Goal: Task Accomplishment & Management: Manage account settings

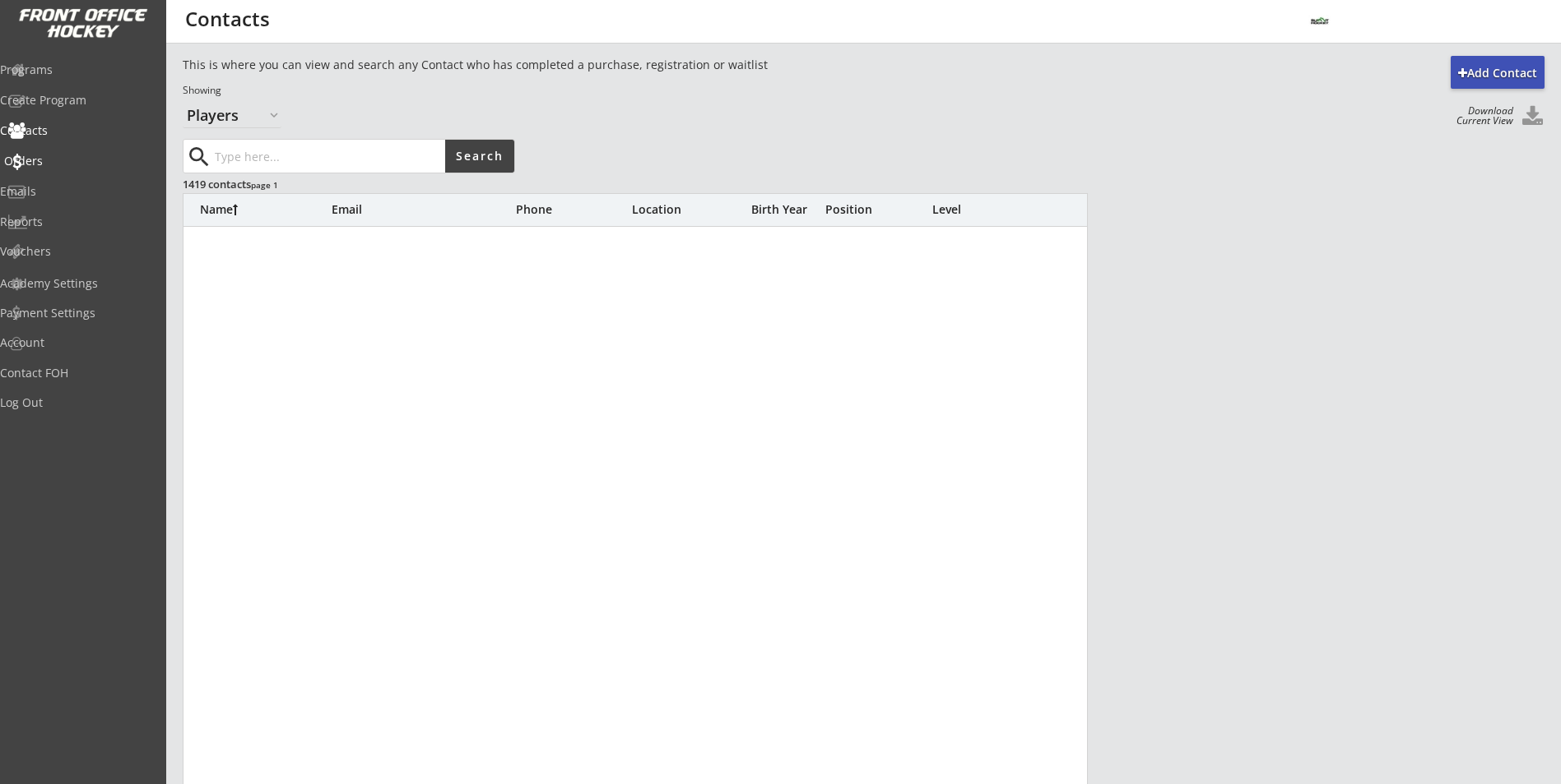
select select ""Players""
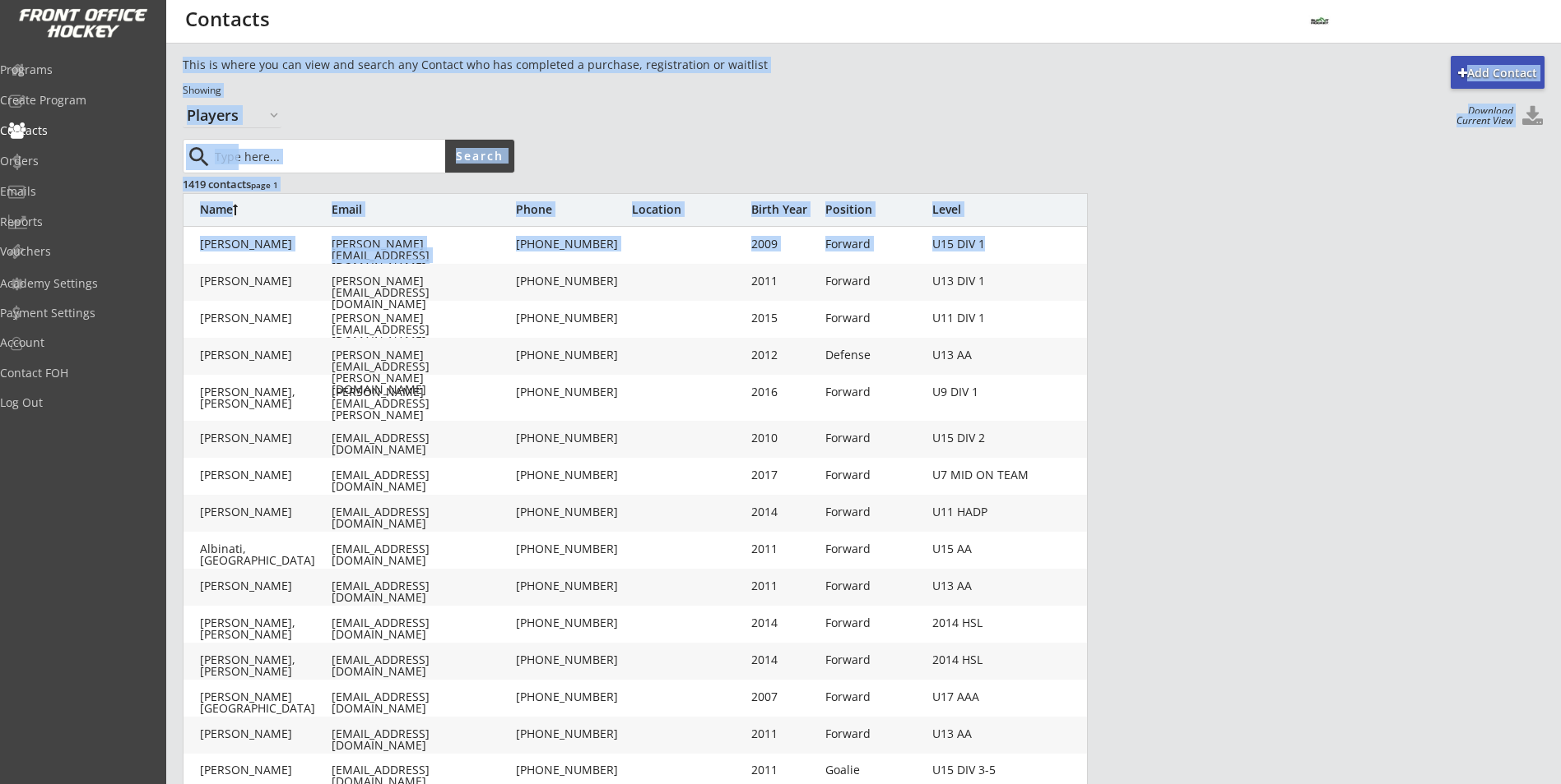
drag, startPoint x: 192, startPoint y: 244, endPoint x: 150, endPoint y: -61, distance: 307.9
click at [150, 0] on html "Add Contact This is where you can view and search any Contact who has completed…" at bounding box center [780, 392] width 1561 height 784
click at [734, 150] on div "search Search" at bounding box center [564, 156] width 764 height 35
drag, startPoint x: 501, startPoint y: 103, endPoint x: 422, endPoint y: 107, distance: 79.1
click at [500, 101] on div "This is where you can view and search any Contact who has completed a purchase,…" at bounding box center [781, 92] width 1197 height 71
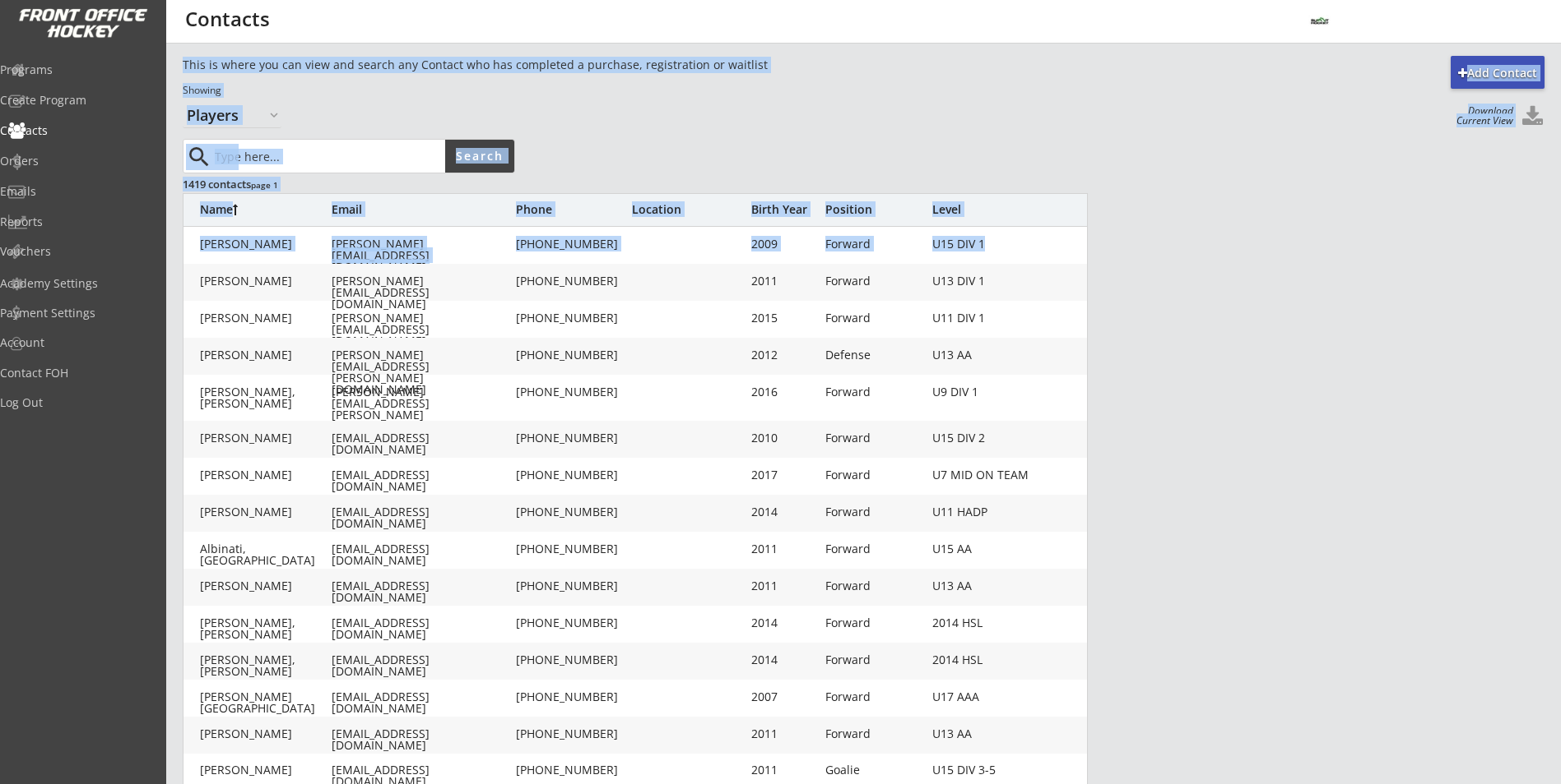
click at [289, 113] on div "This is where you can view and search any Contact who has completed a purchase,…" at bounding box center [781, 92] width 1197 height 71
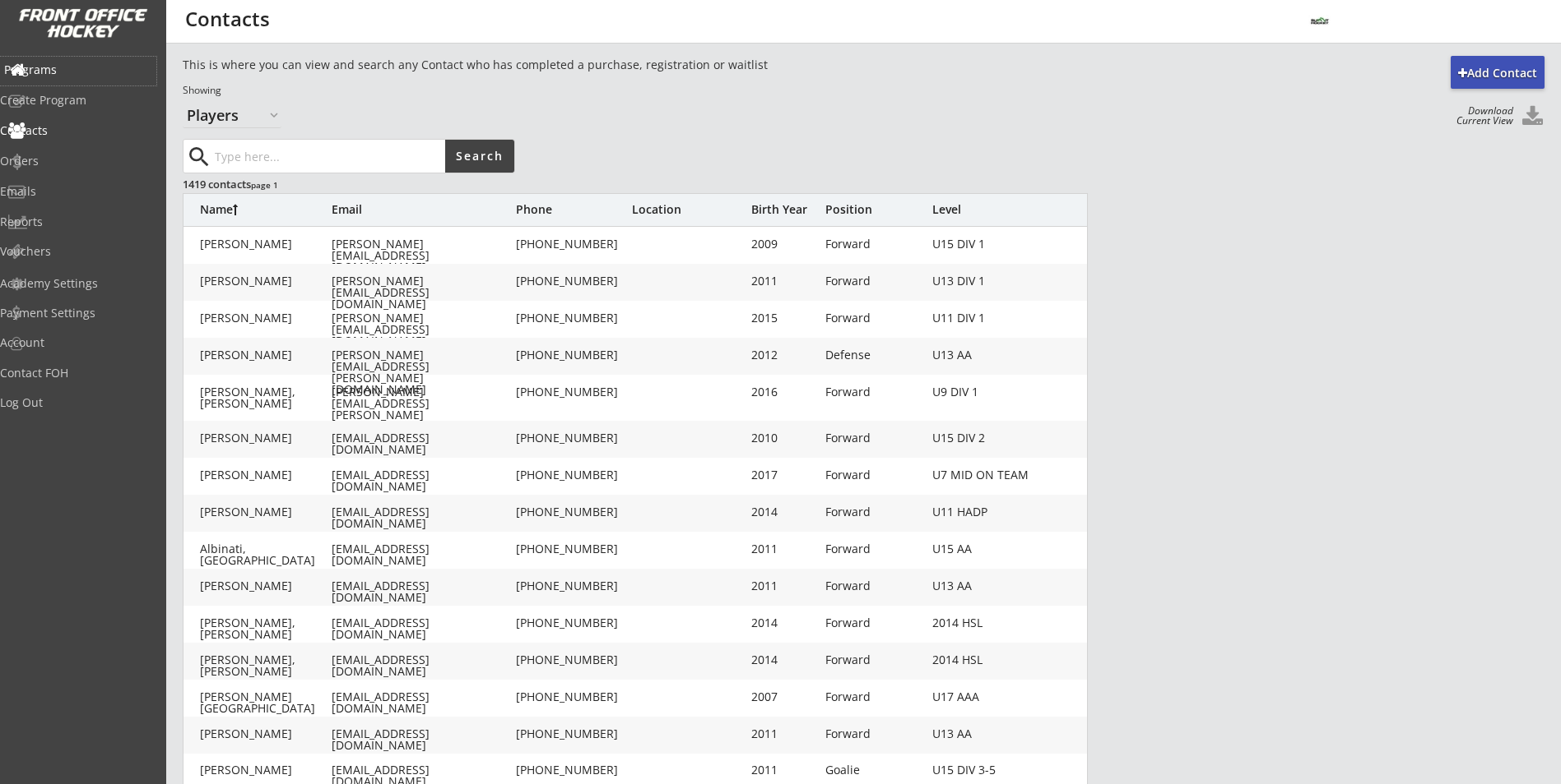
click at [90, 64] on div "Programs" at bounding box center [78, 70] width 148 height 12
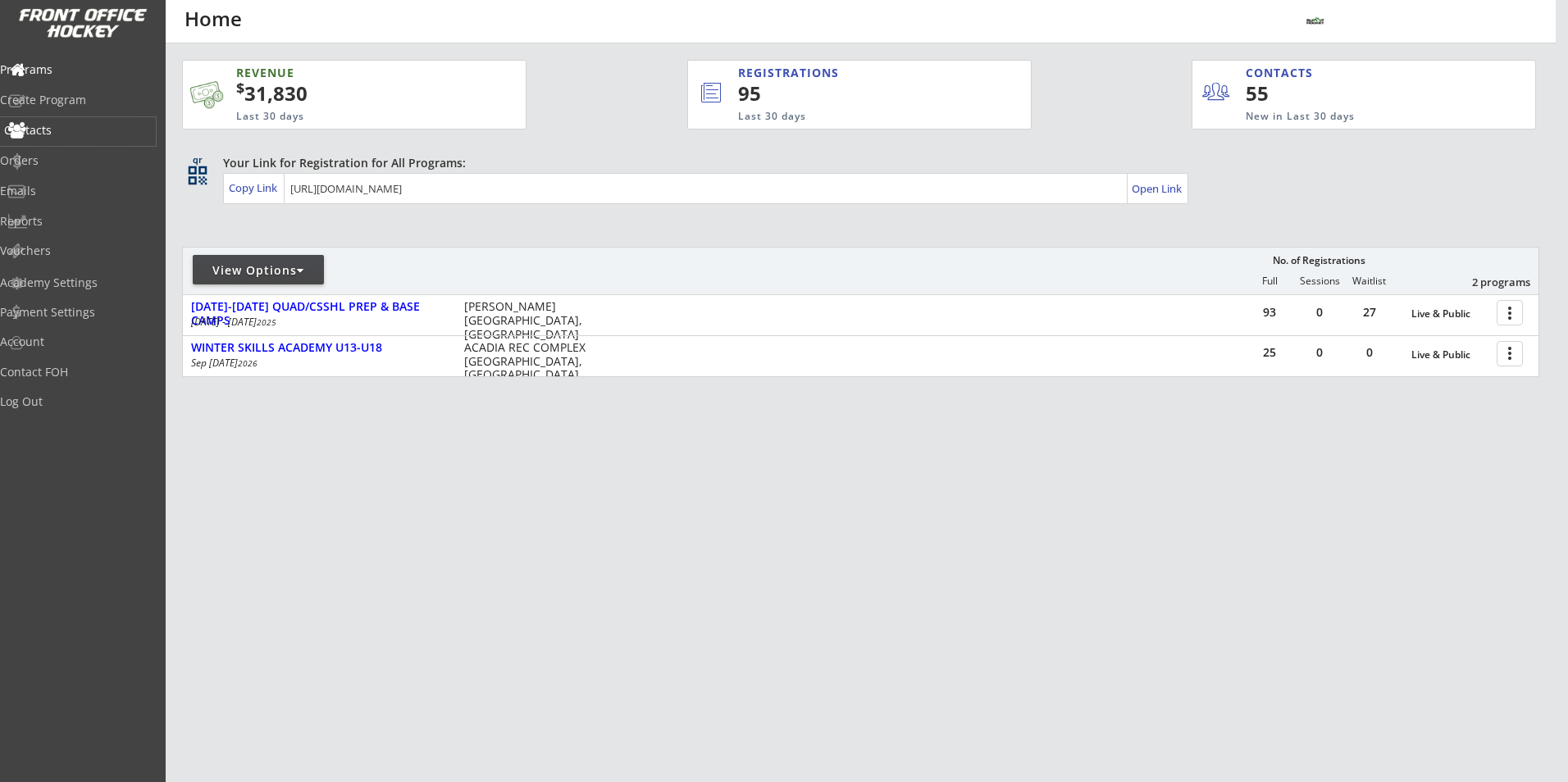
click at [73, 125] on div "Contacts" at bounding box center [78, 131] width 148 height 12
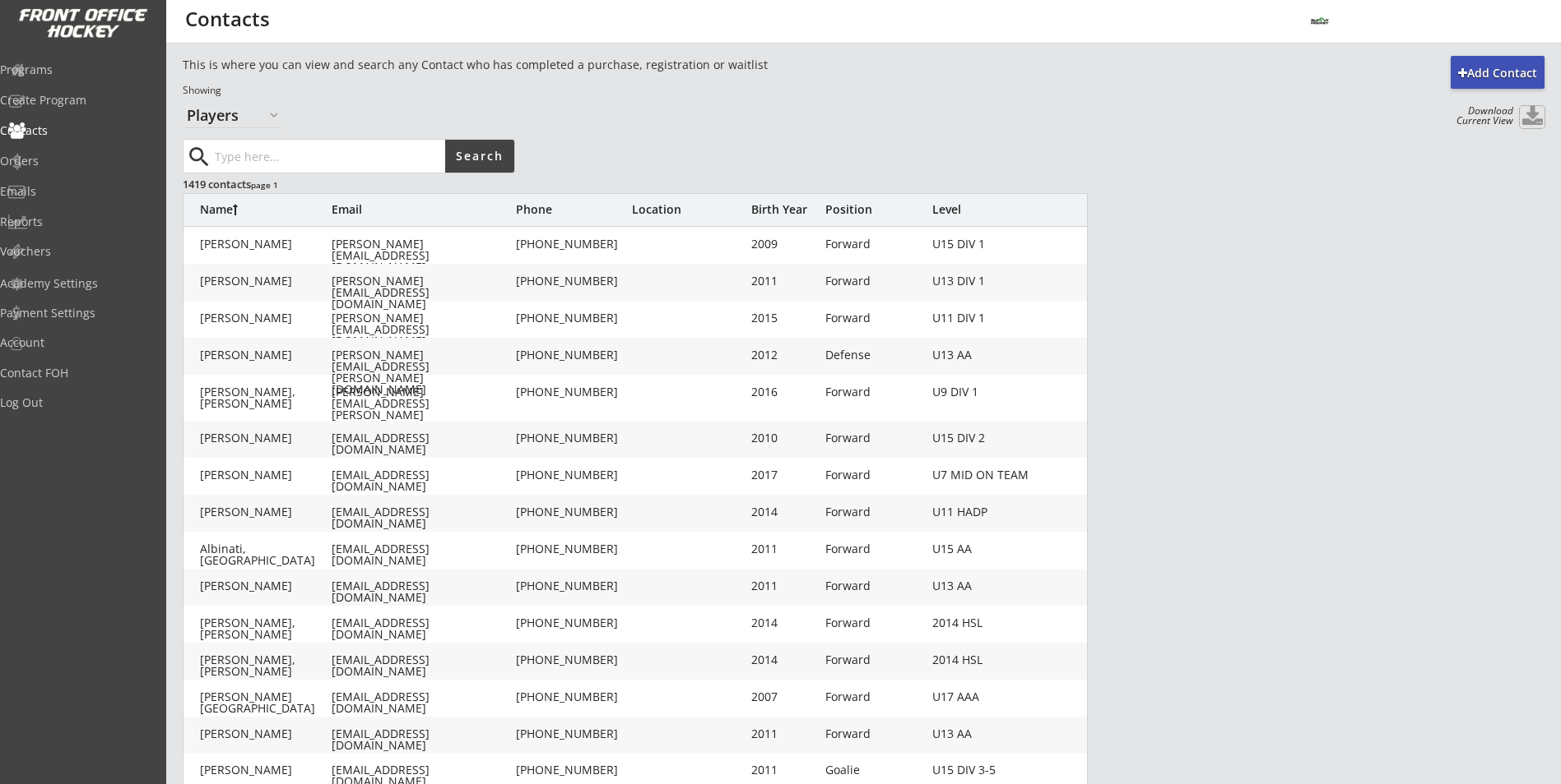
click at [1536, 116] on button at bounding box center [1531, 117] width 25 height 22
click at [1482, 77] on div "Add Contact" at bounding box center [1497, 73] width 94 height 17
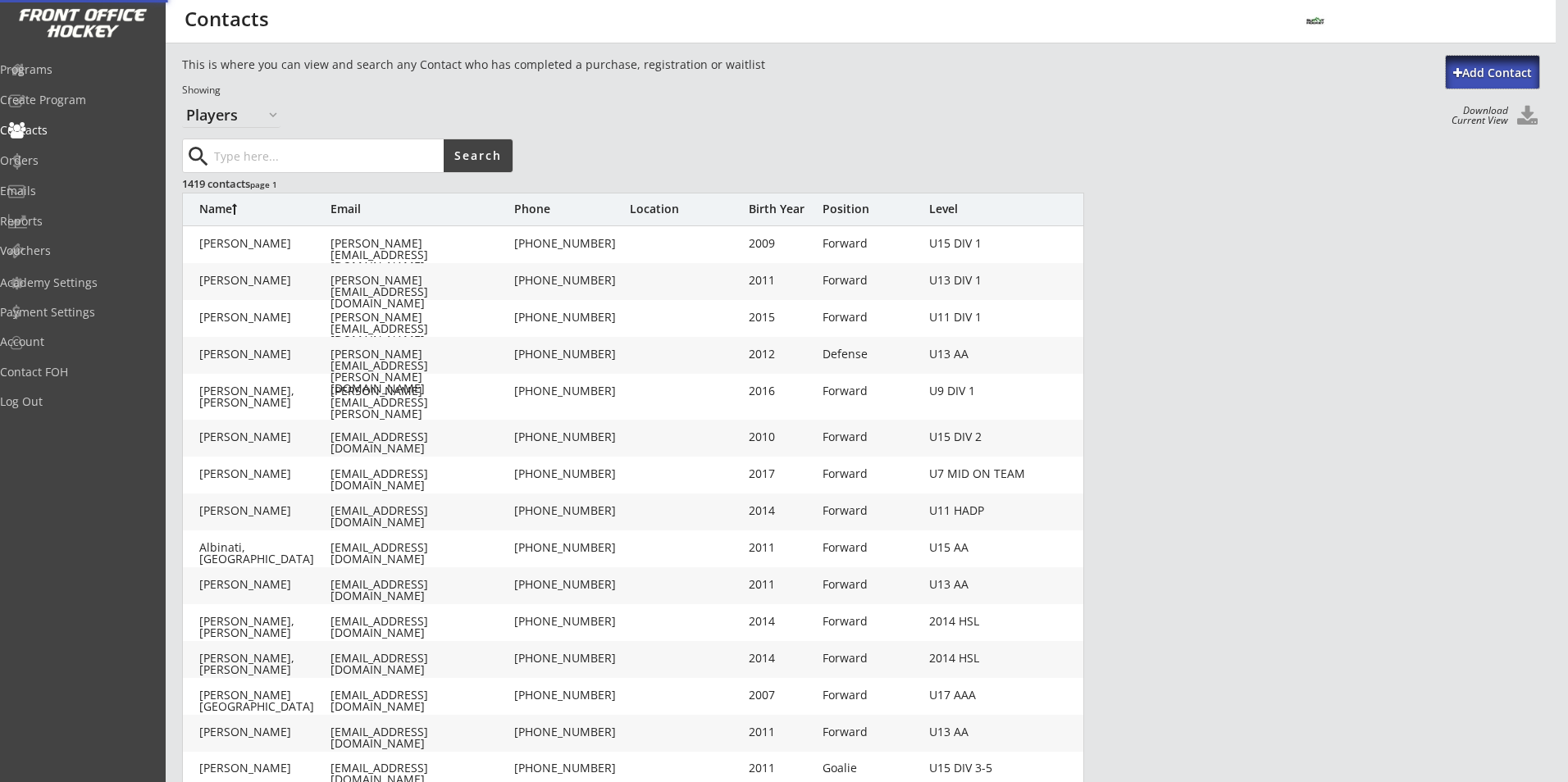
select select ""Organizer""
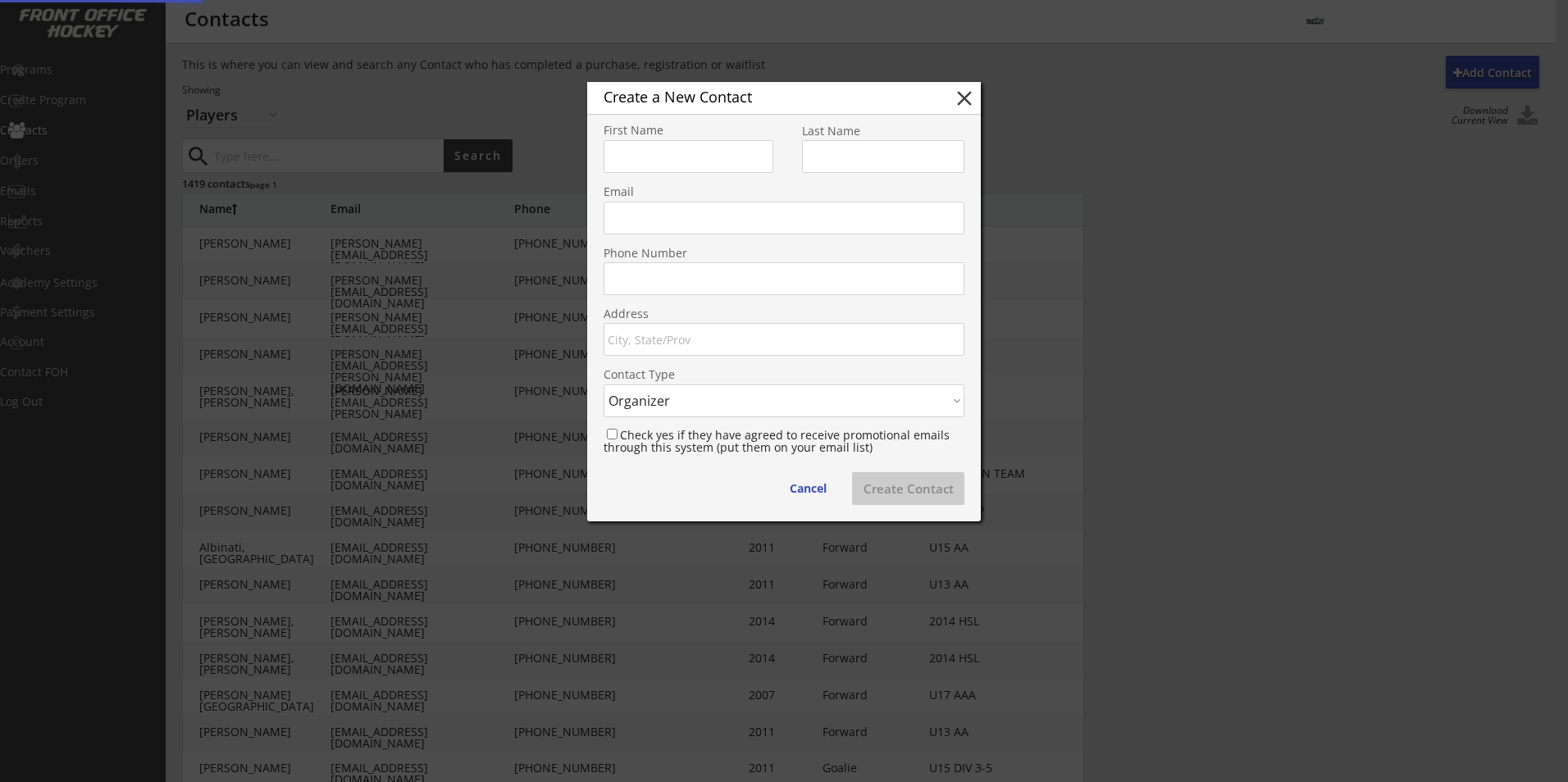
click at [958, 100] on button "close" at bounding box center [964, 98] width 25 height 25
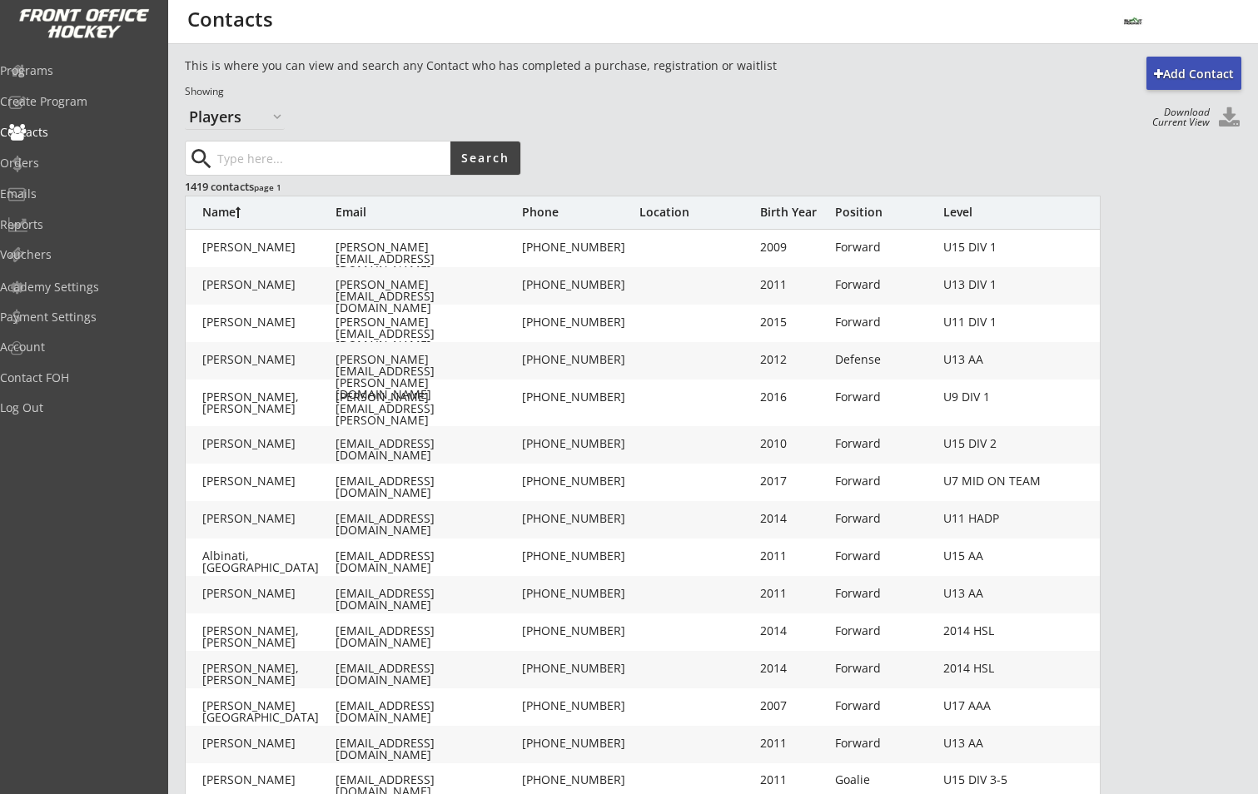
click at [274, 114] on select "Organizers Players" at bounding box center [235, 116] width 100 height 27
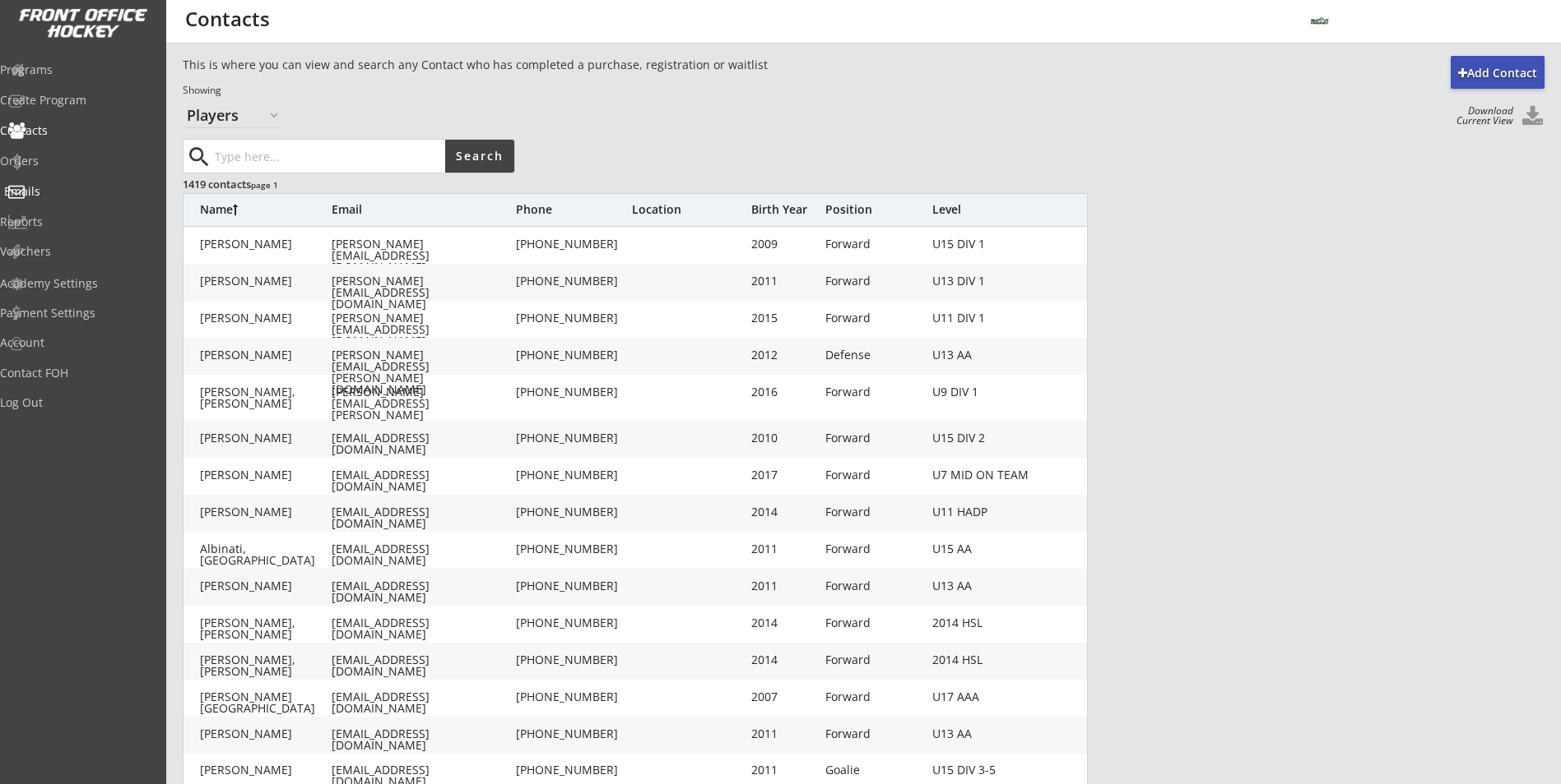
click at [43, 188] on div "Emails" at bounding box center [78, 192] width 148 height 12
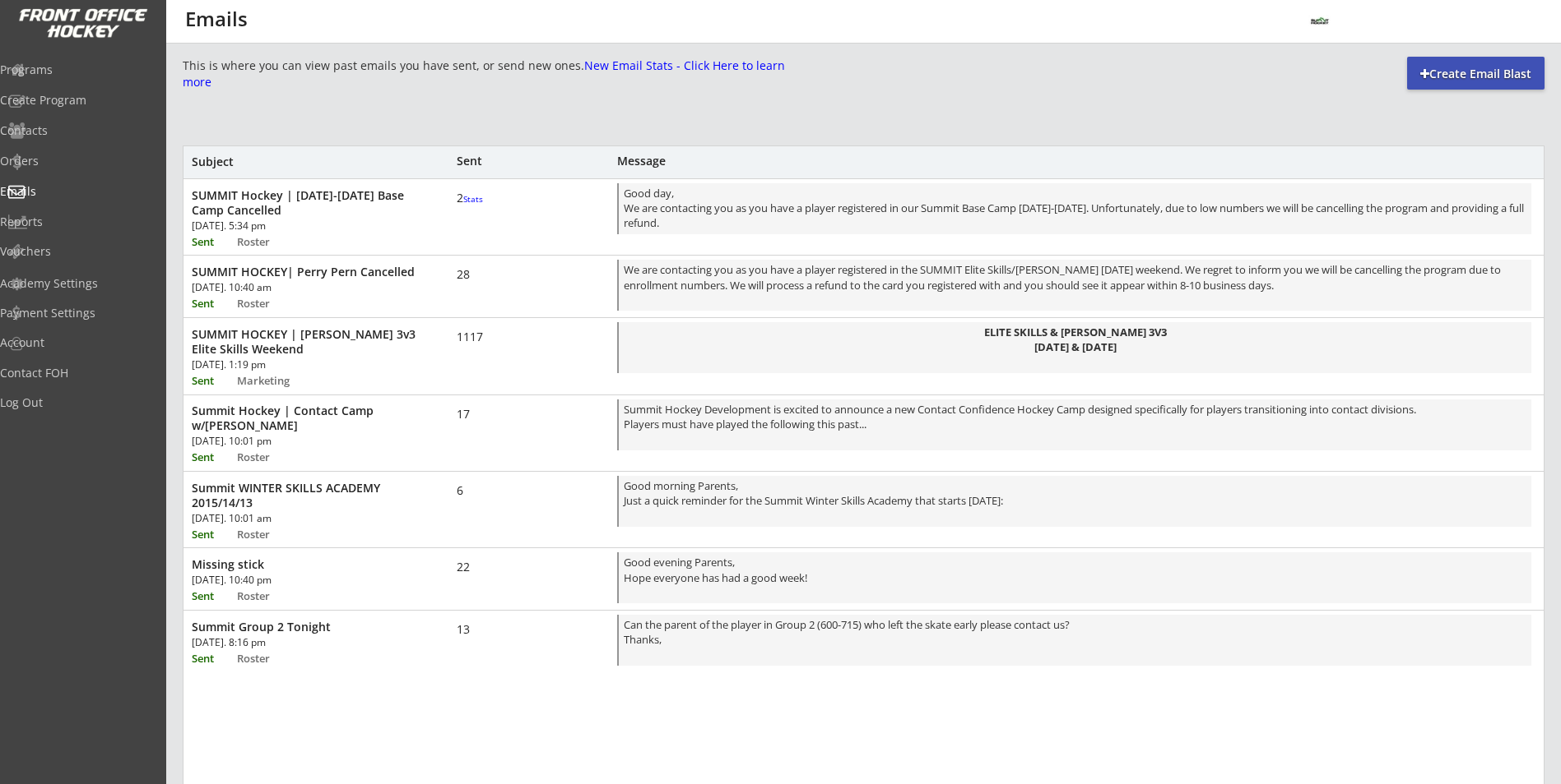
click at [288, 329] on div "SUMMIT HOCKEY | [PERSON_NAME] 3v3 Elite Skills Weekend" at bounding box center [303, 342] width 224 height 30
click at [288, 332] on div "SUMMIT HOCKEY | [PERSON_NAME] 3v3 Elite Skills Weekend" at bounding box center [303, 342] width 224 height 30
drag, startPoint x: 288, startPoint y: 332, endPoint x: 198, endPoint y: 378, distance: 101.1
click at [198, 378] on div "Sent" at bounding box center [212, 381] width 42 height 11
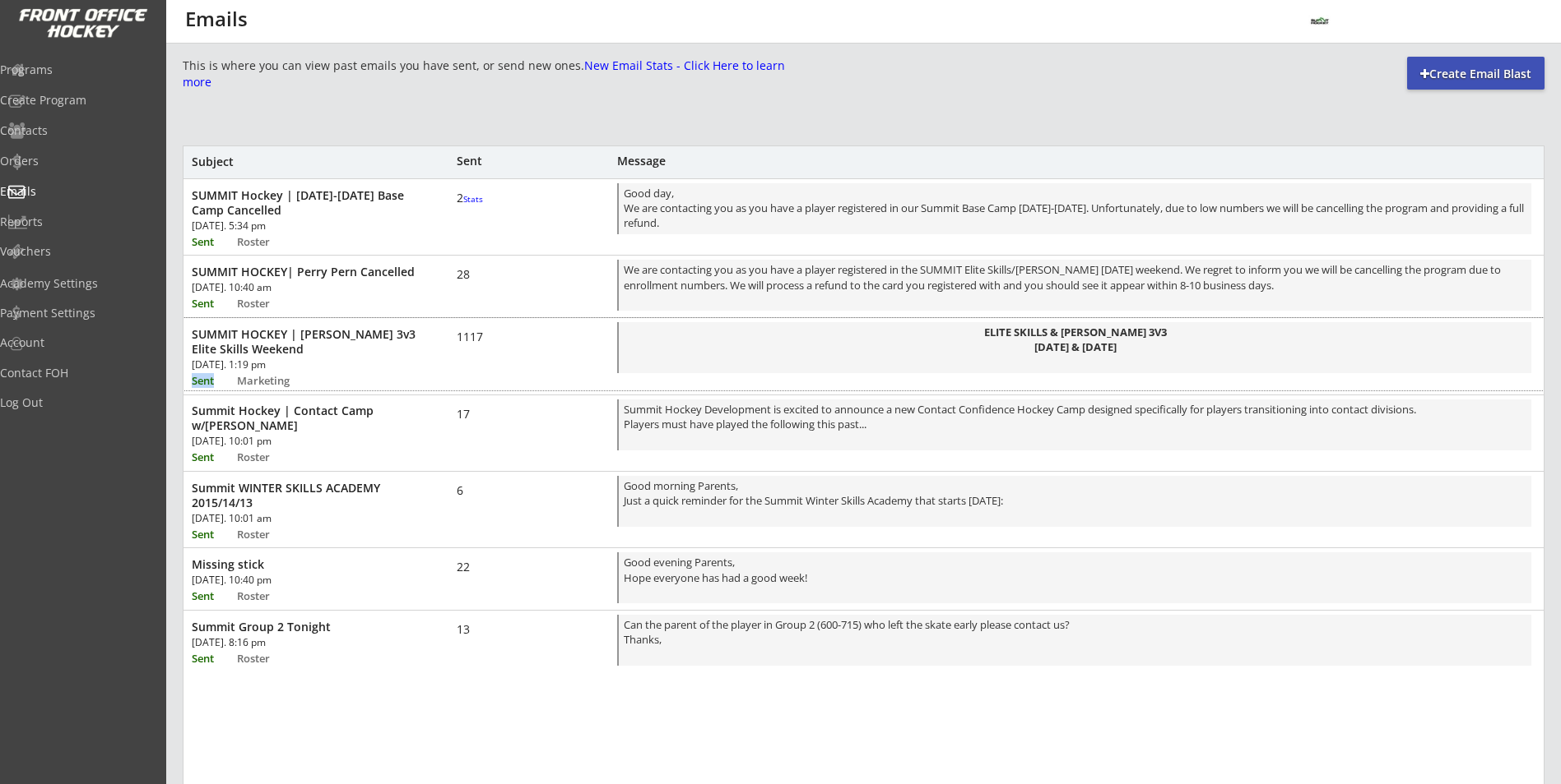
click at [198, 378] on div "Sent" at bounding box center [212, 381] width 42 height 11
click at [1034, 342] on strong "[DATE] & [DATE]" at bounding box center [1075, 347] width 82 height 15
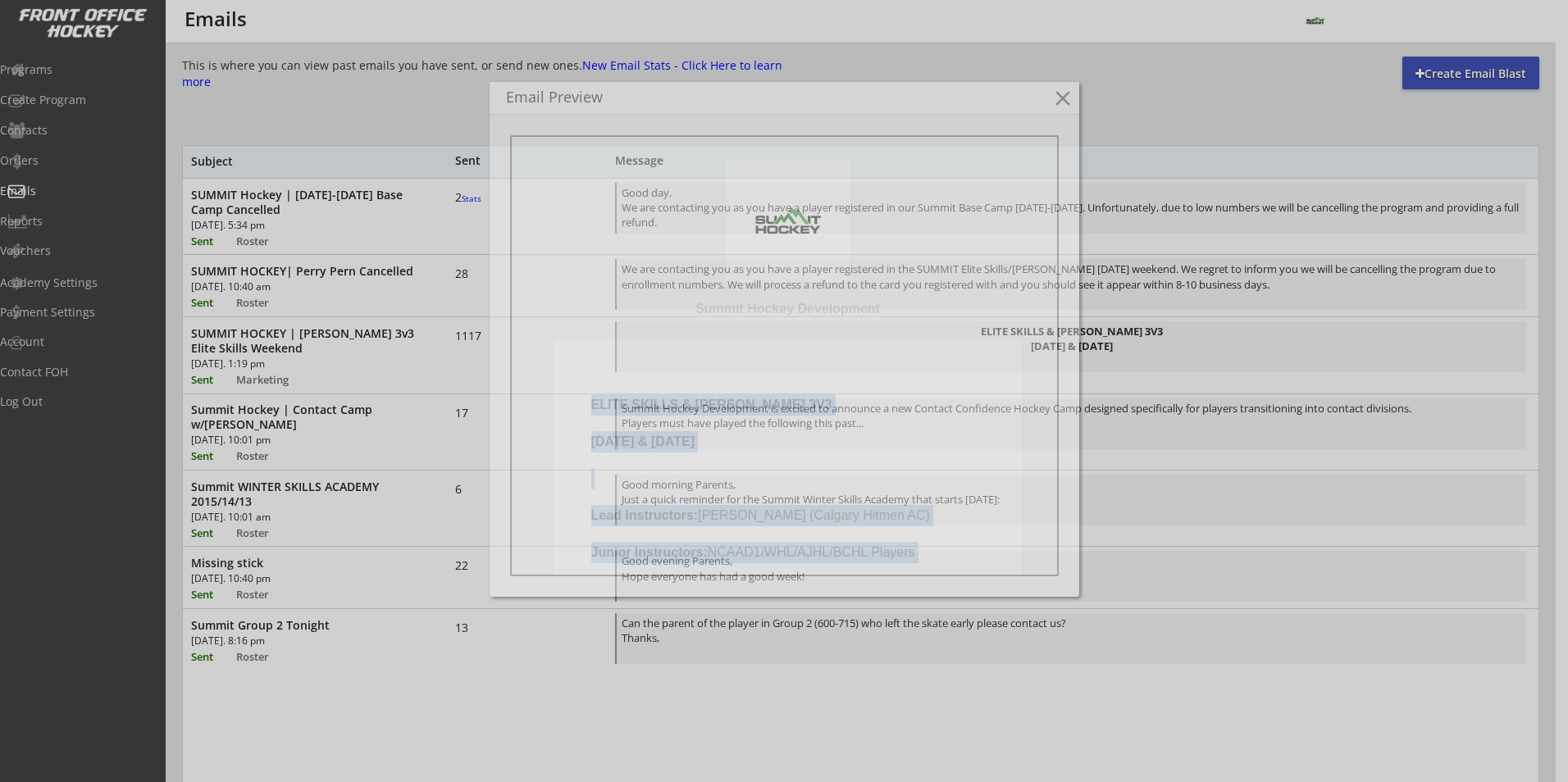
click at [1022, 341] on td "ELITE SKILLS & [PERSON_NAME] 3V3 [DATE] & [DATE] ﻿ Lead Instructors: [PERSON_NA…" at bounding box center [786, 679] width 549 height 679
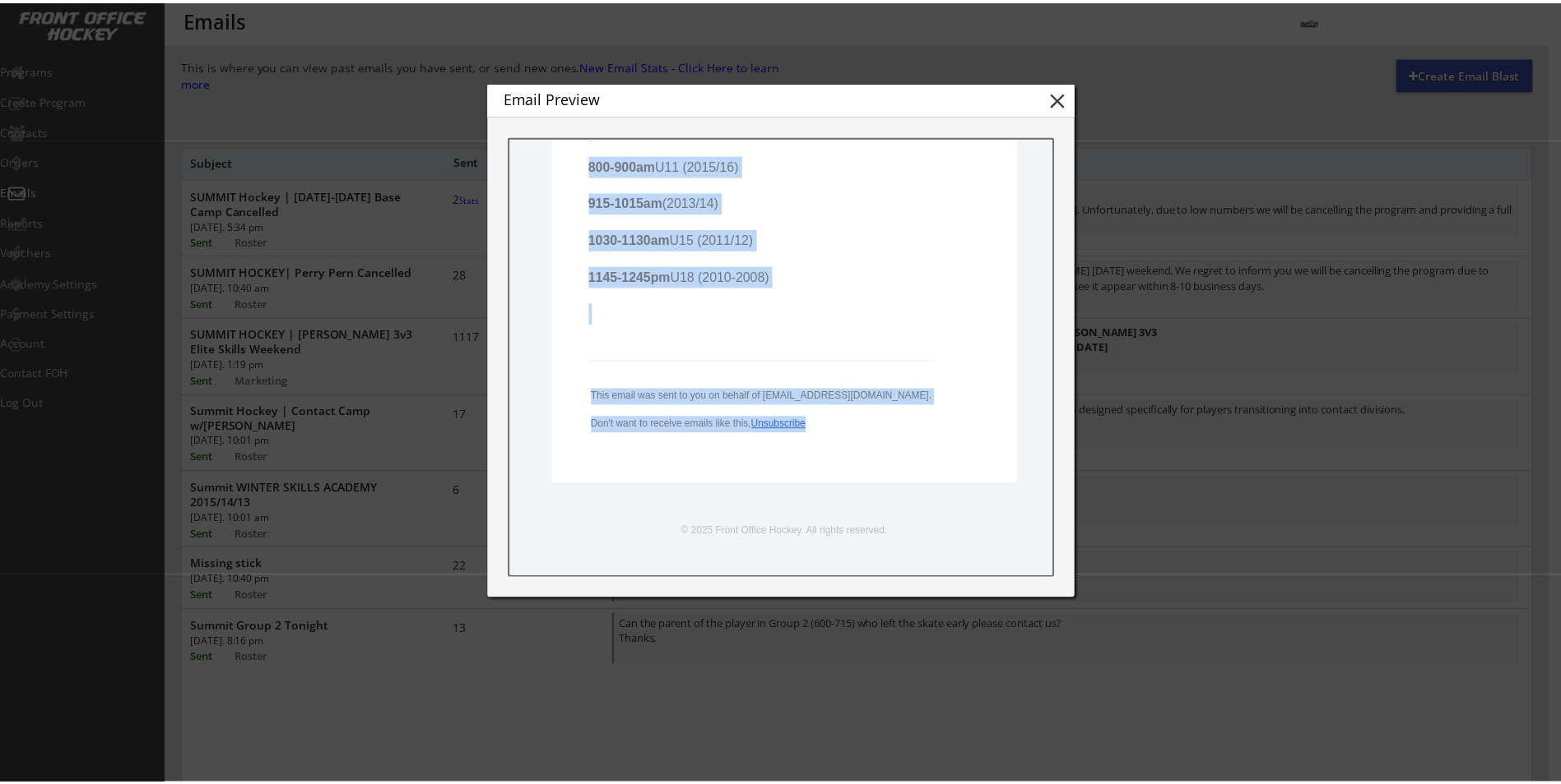
scroll to position [544, 0]
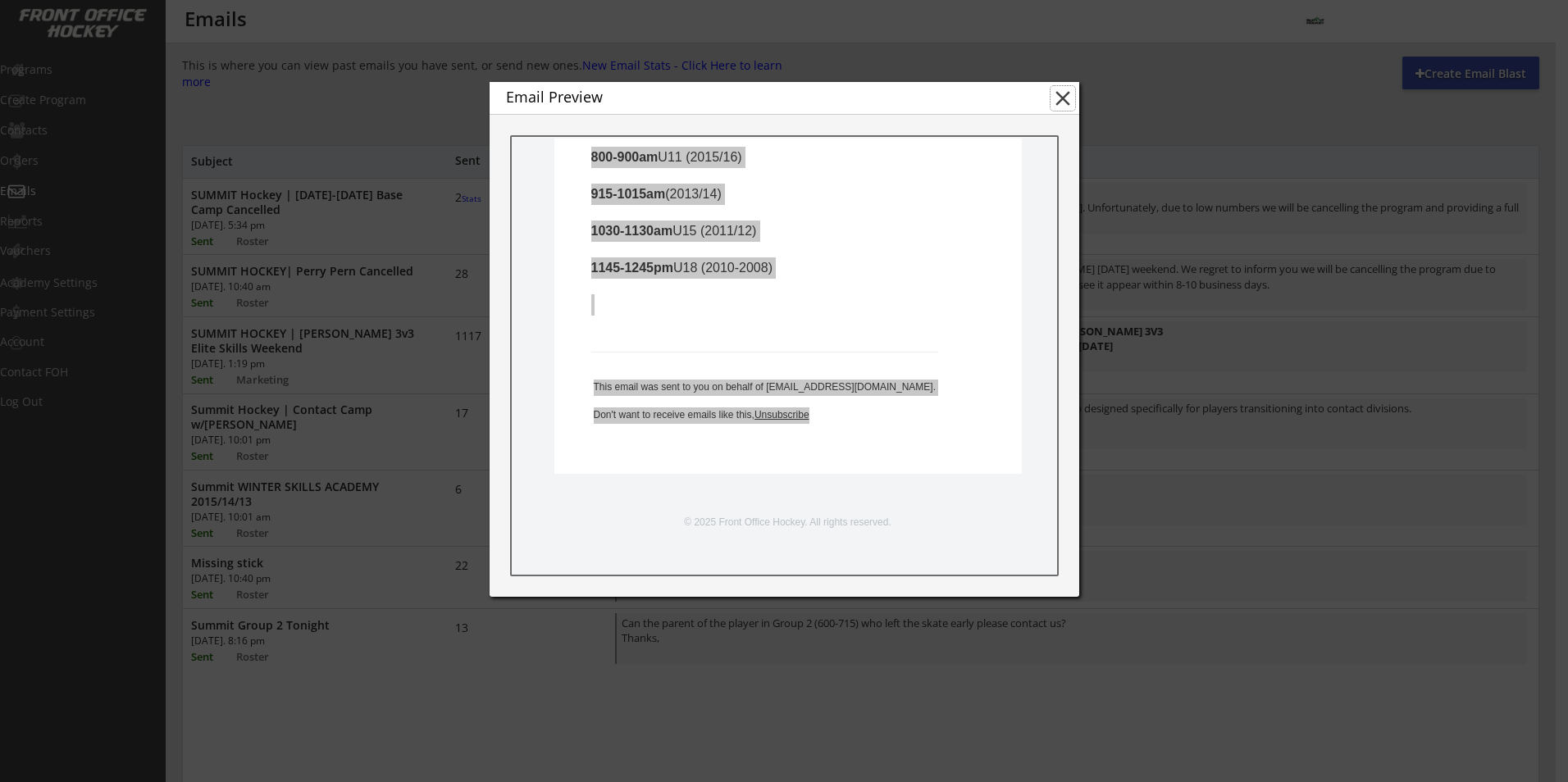
click at [1057, 92] on button "close" at bounding box center [1063, 98] width 25 height 25
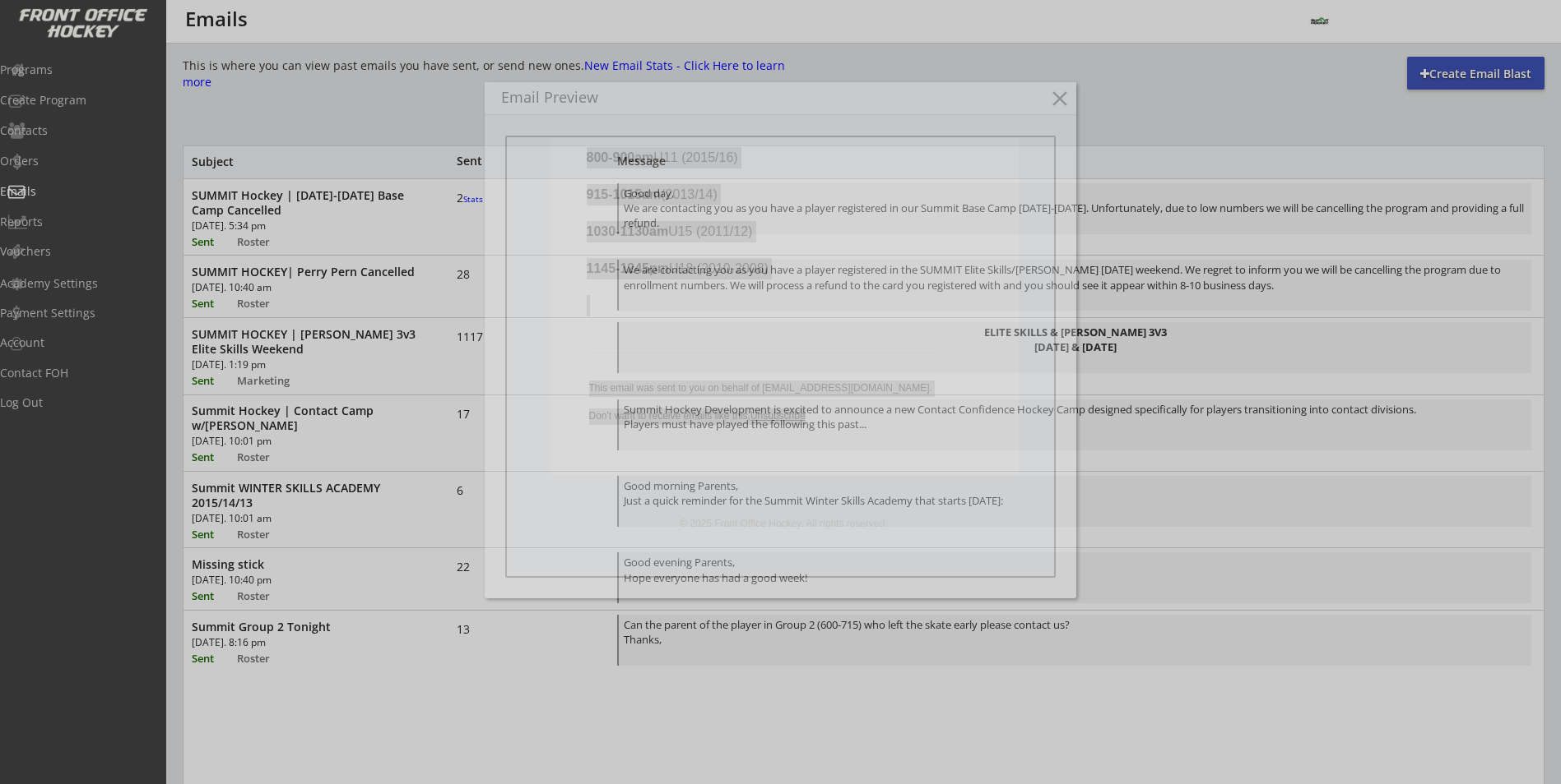
scroll to position [0, 0]
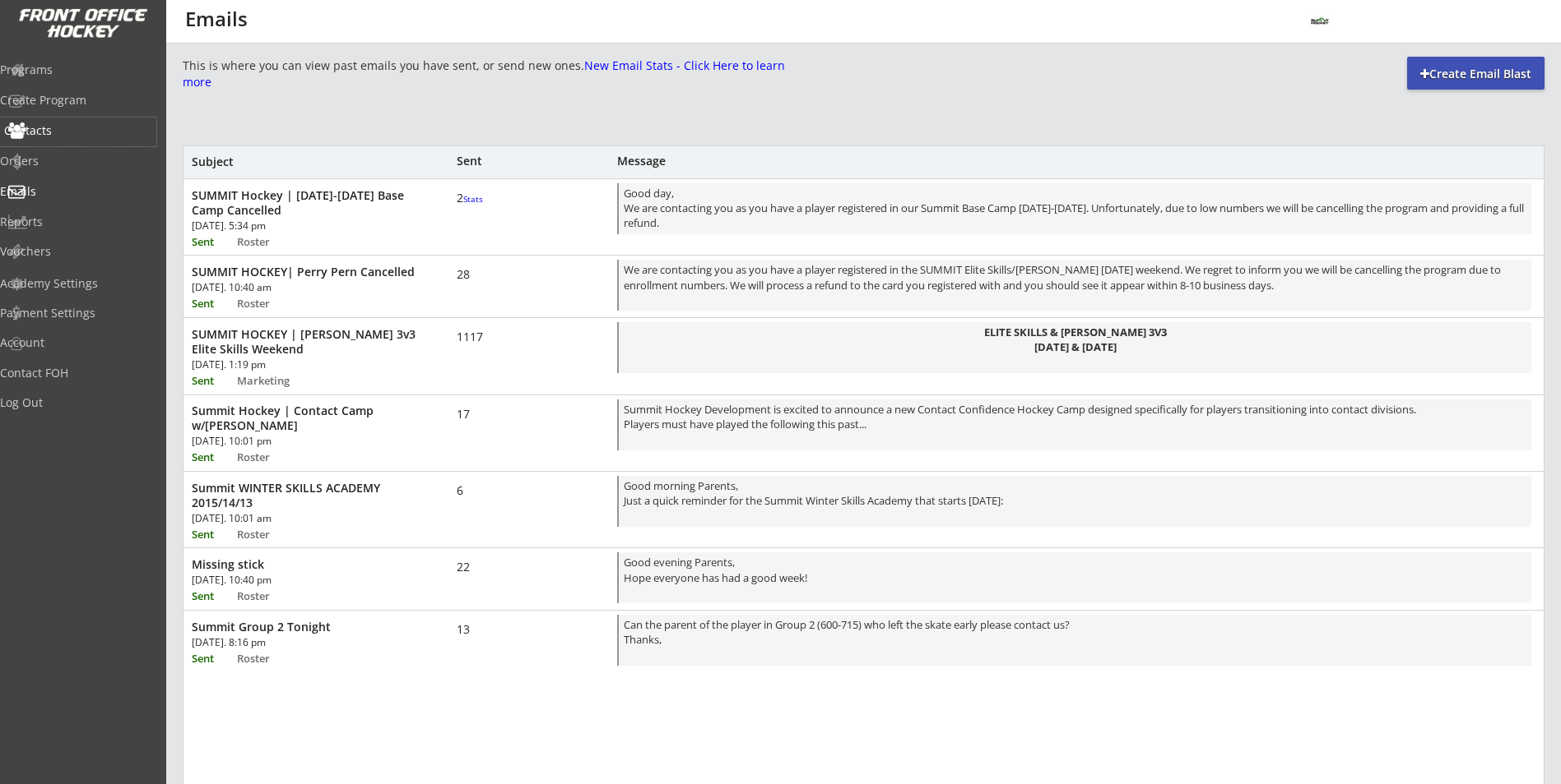
click at [71, 138] on div "Contacts" at bounding box center [78, 131] width 156 height 29
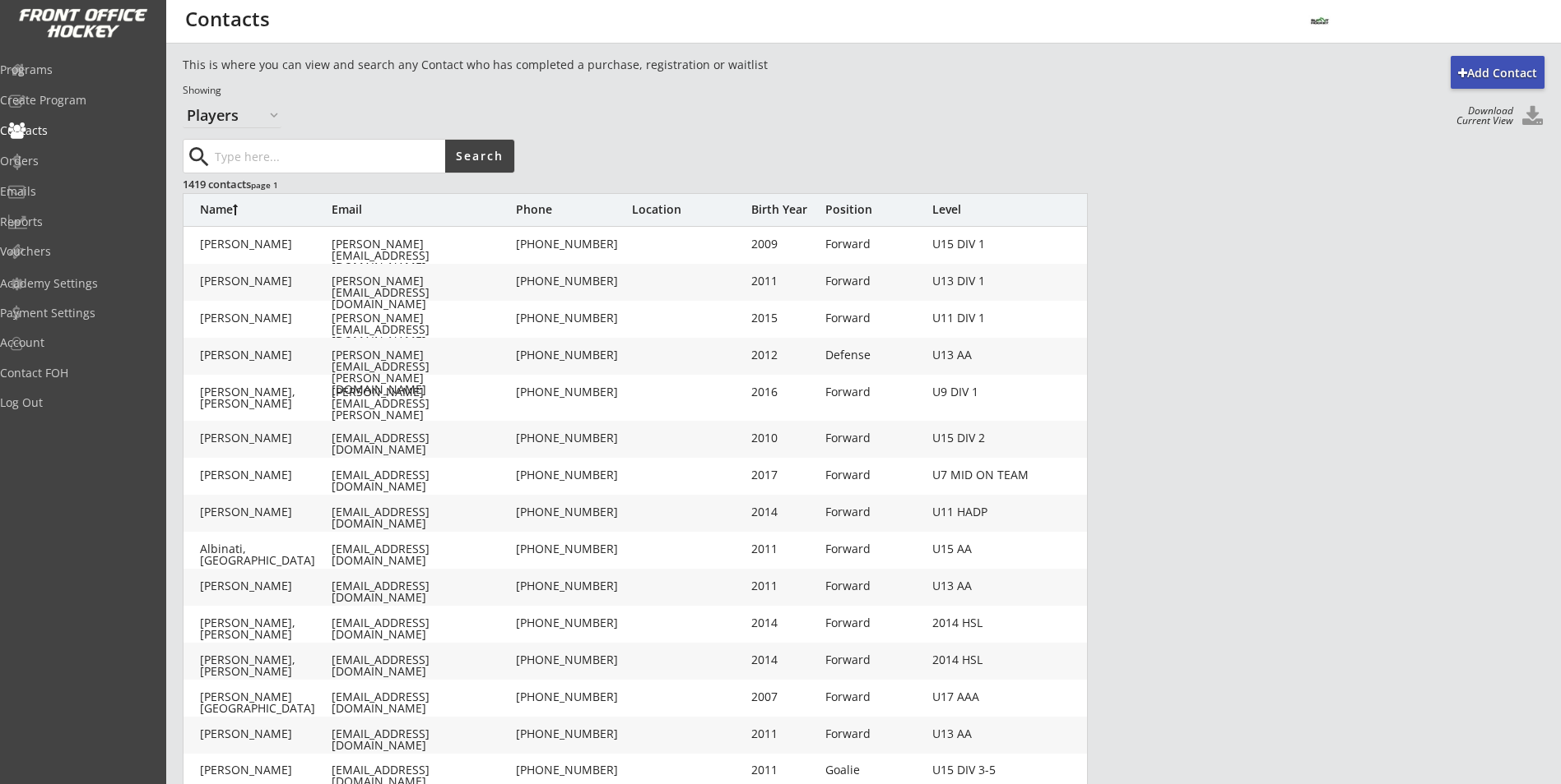
click at [235, 208] on div "Name" at bounding box center [265, 210] width 131 height 12
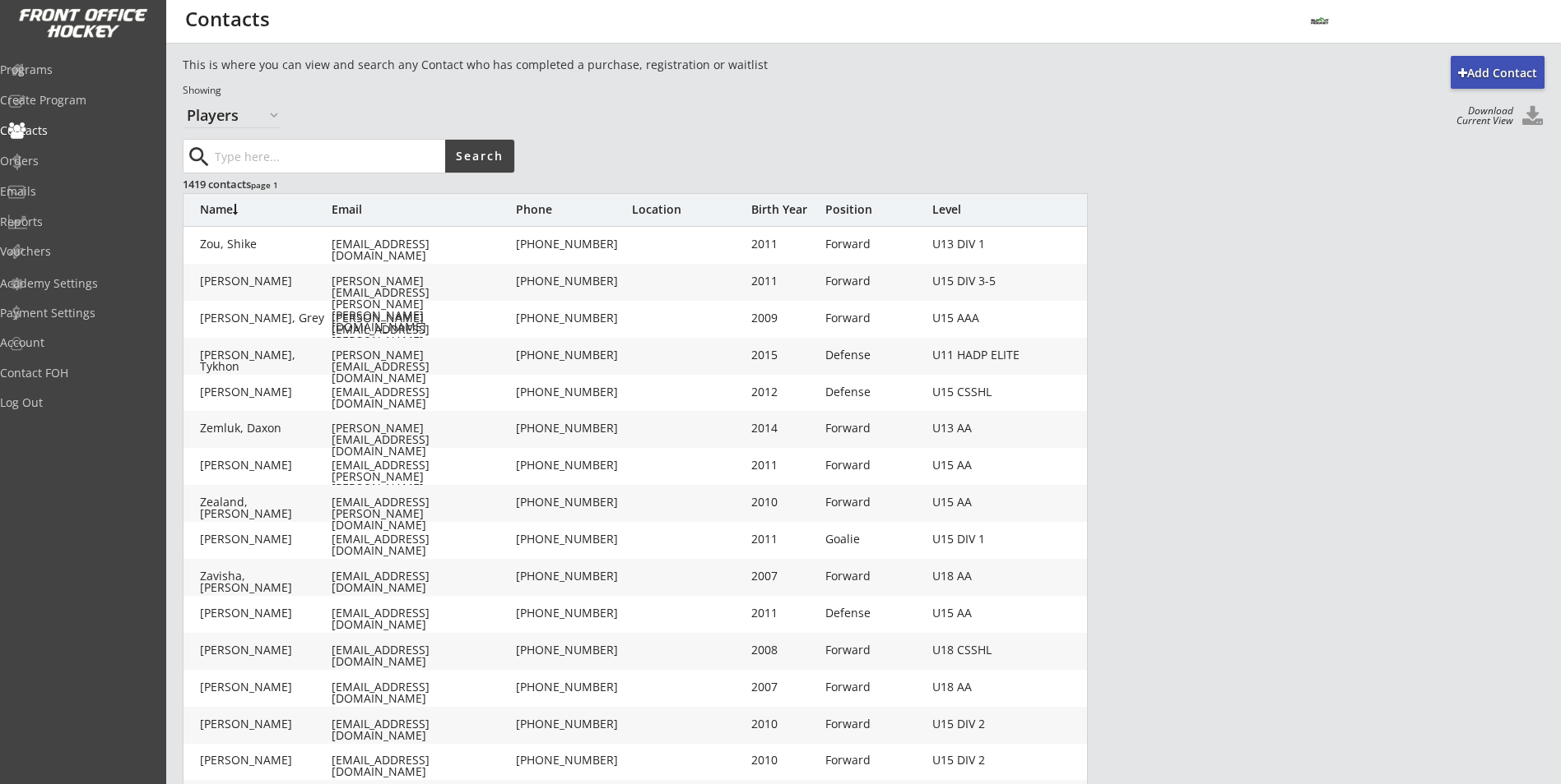
click at [235, 208] on div "Name" at bounding box center [265, 210] width 131 height 12
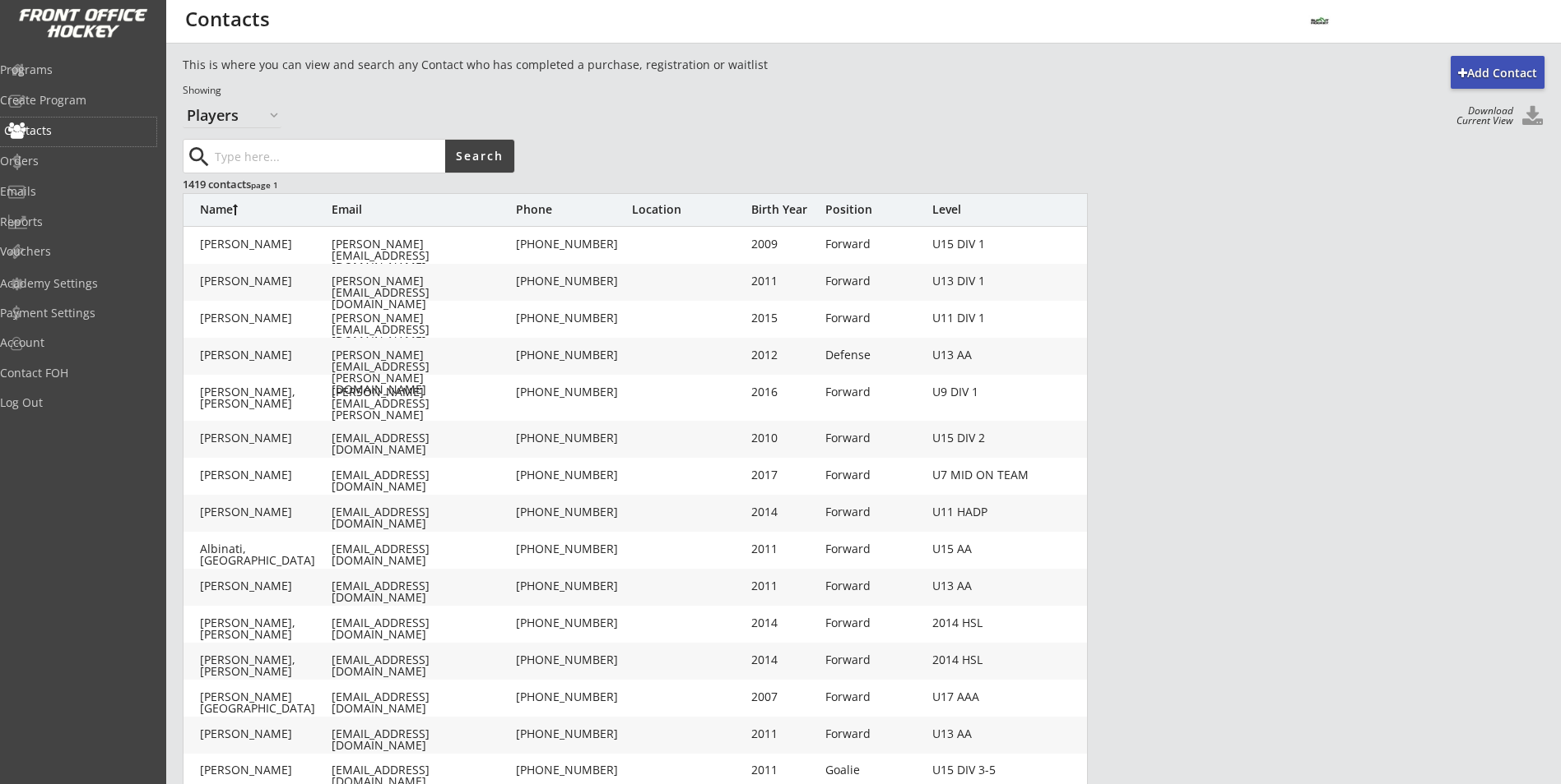
click at [57, 129] on div "Contacts" at bounding box center [78, 131] width 148 height 12
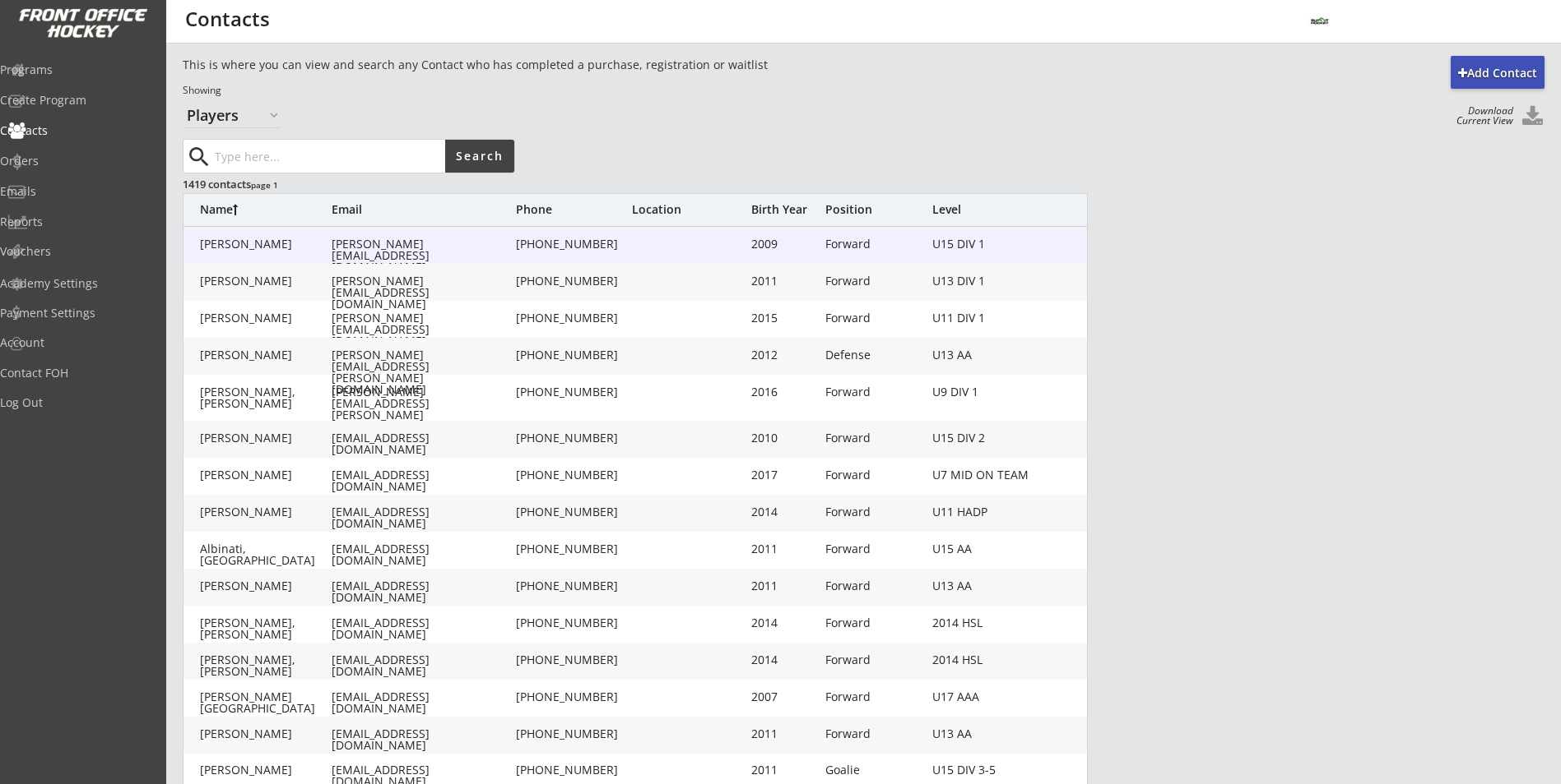
drag, startPoint x: 339, startPoint y: 312, endPoint x: 270, endPoint y: 248, distance: 94.1
click at [270, 248] on div "[PERSON_NAME]" at bounding box center [265, 244] width 131 height 12
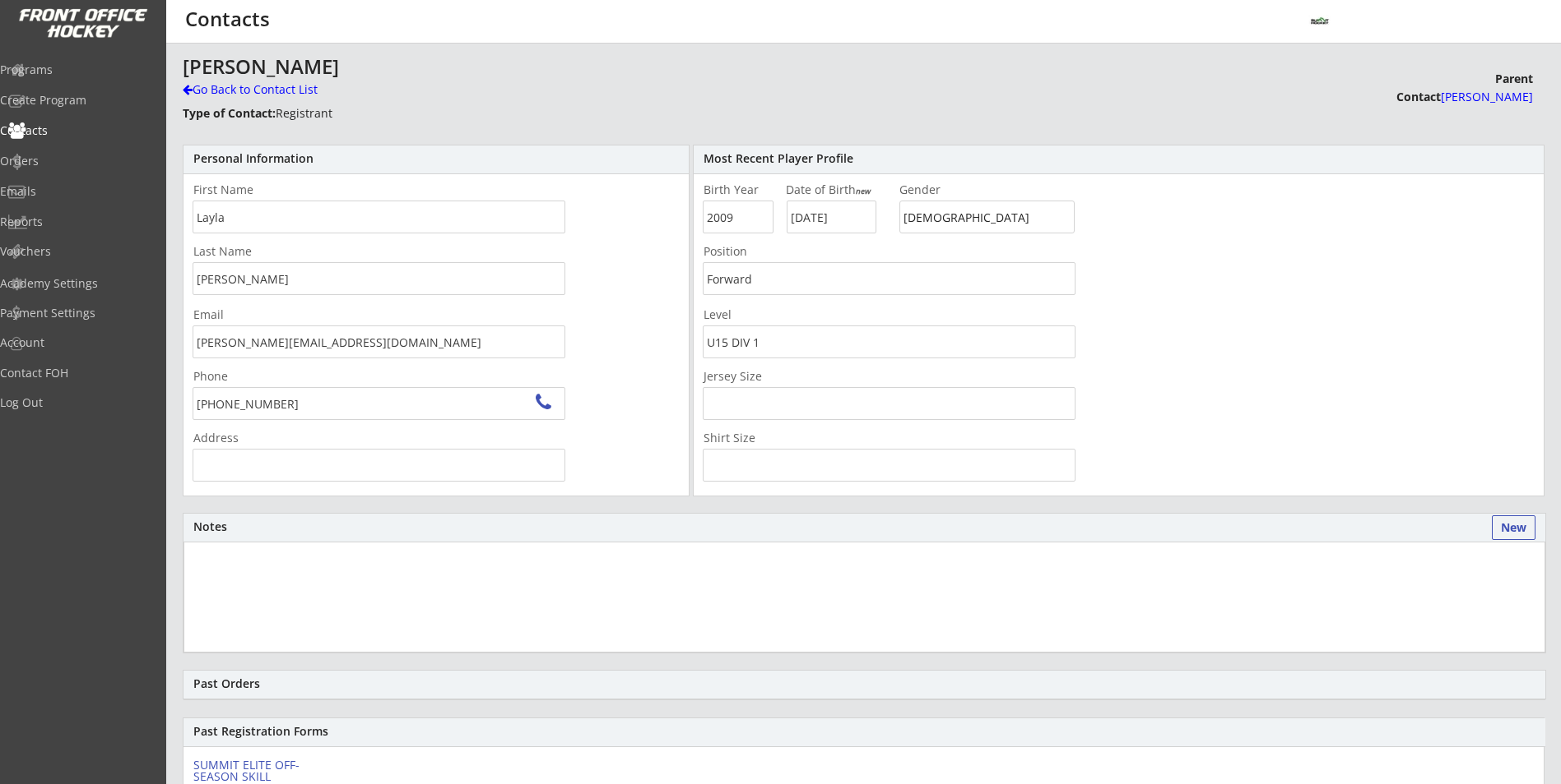
type input "[STREET_ADDRESS]"
drag, startPoint x: 270, startPoint y: 248, endPoint x: 212, endPoint y: 92, distance: 166.4
click at [212, 92] on div "Go Back to Contact List" at bounding box center [288, 89] width 211 height 17
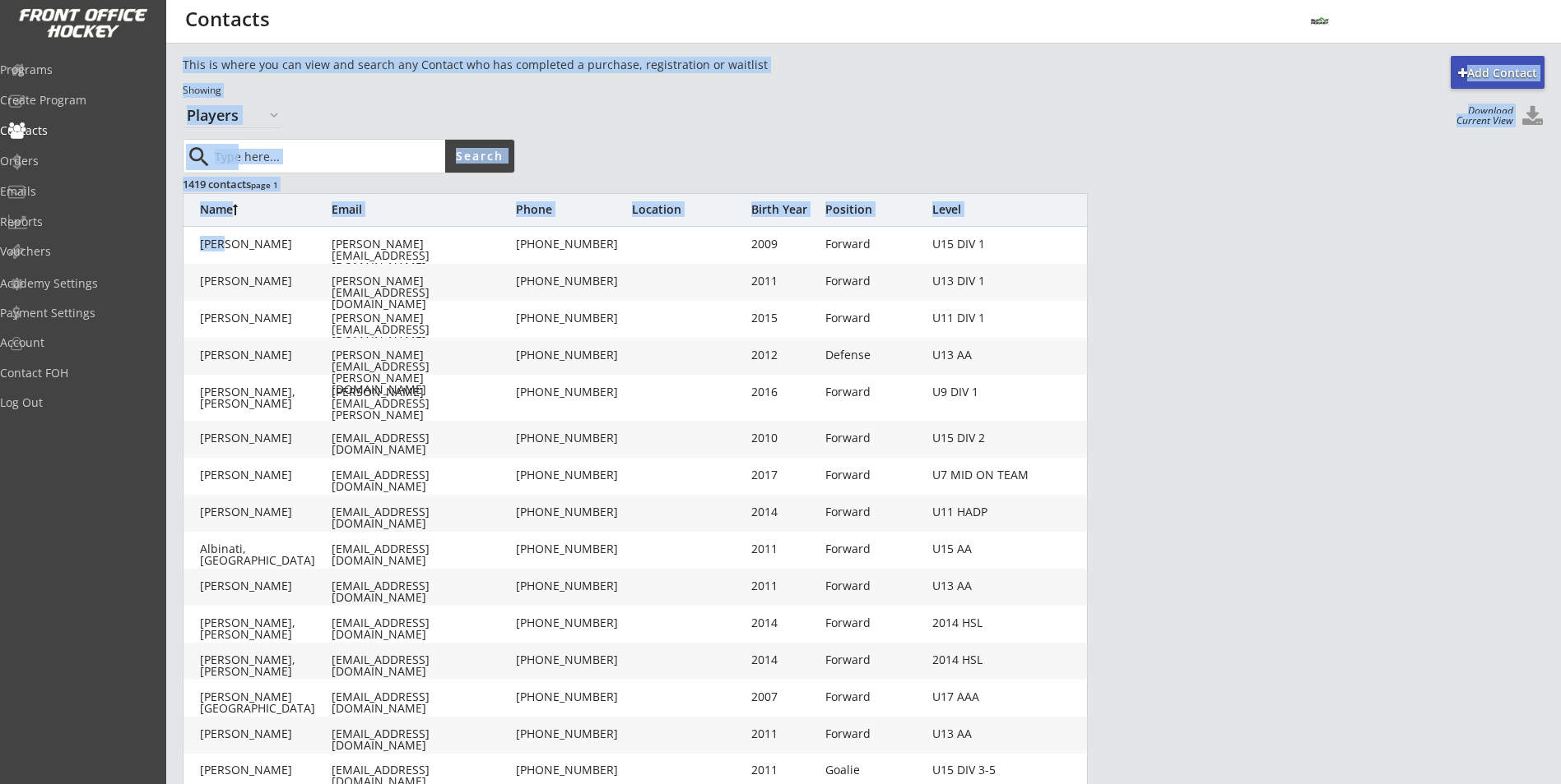
scroll to position [271, 0]
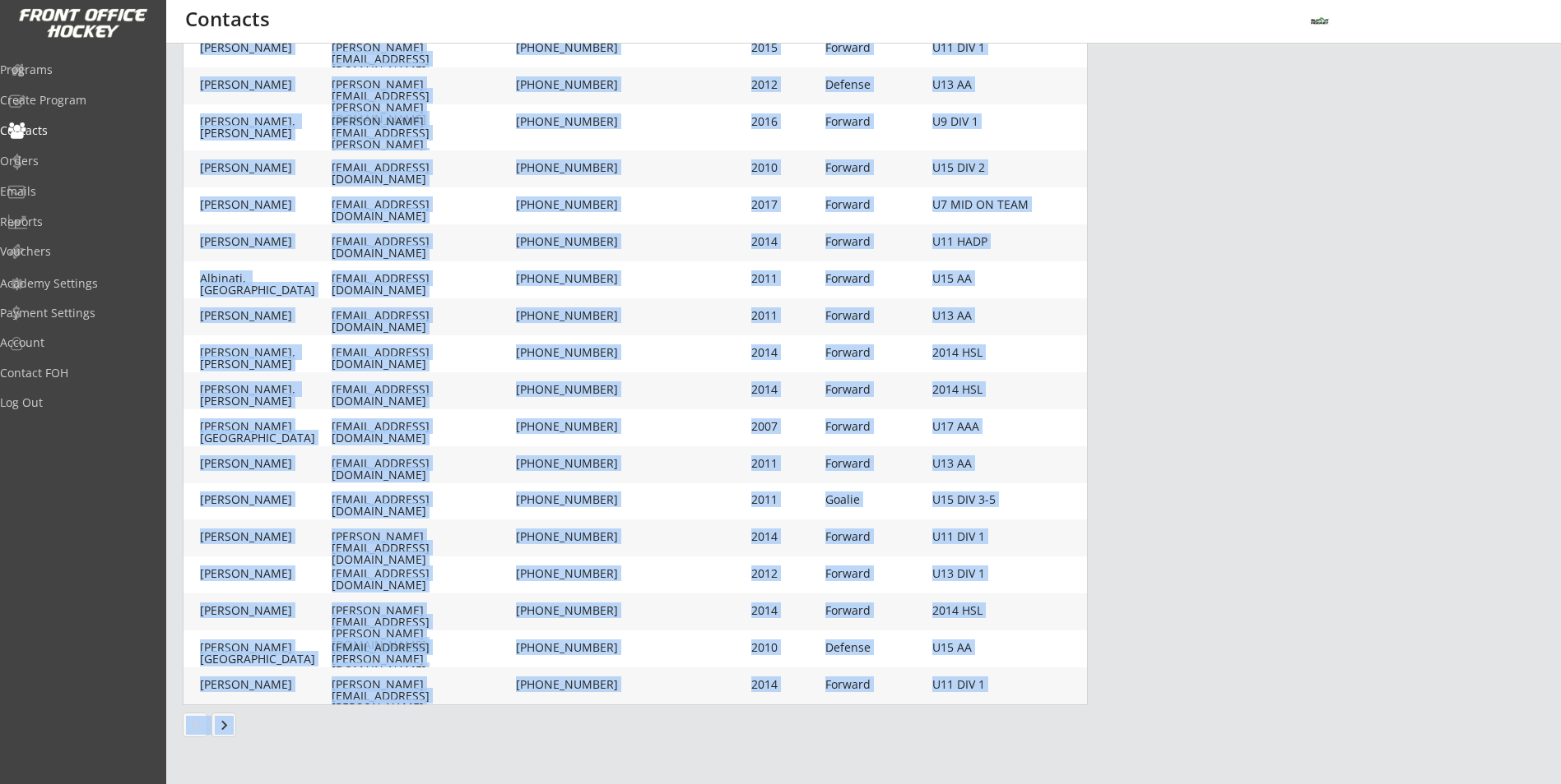
drag, startPoint x: 225, startPoint y: 246, endPoint x: 851, endPoint y: 715, distance: 782.2
click at [851, 715] on div "Add Contact This is where you can view and search any Contact who has completed…" at bounding box center [863, 271] width 1361 height 970
copy div "llah, [PERSON_NAME] [PERSON_NAME][EMAIL_ADDRESS][DOMAIN_NAME] [PHONE_NUMBER] 20…"
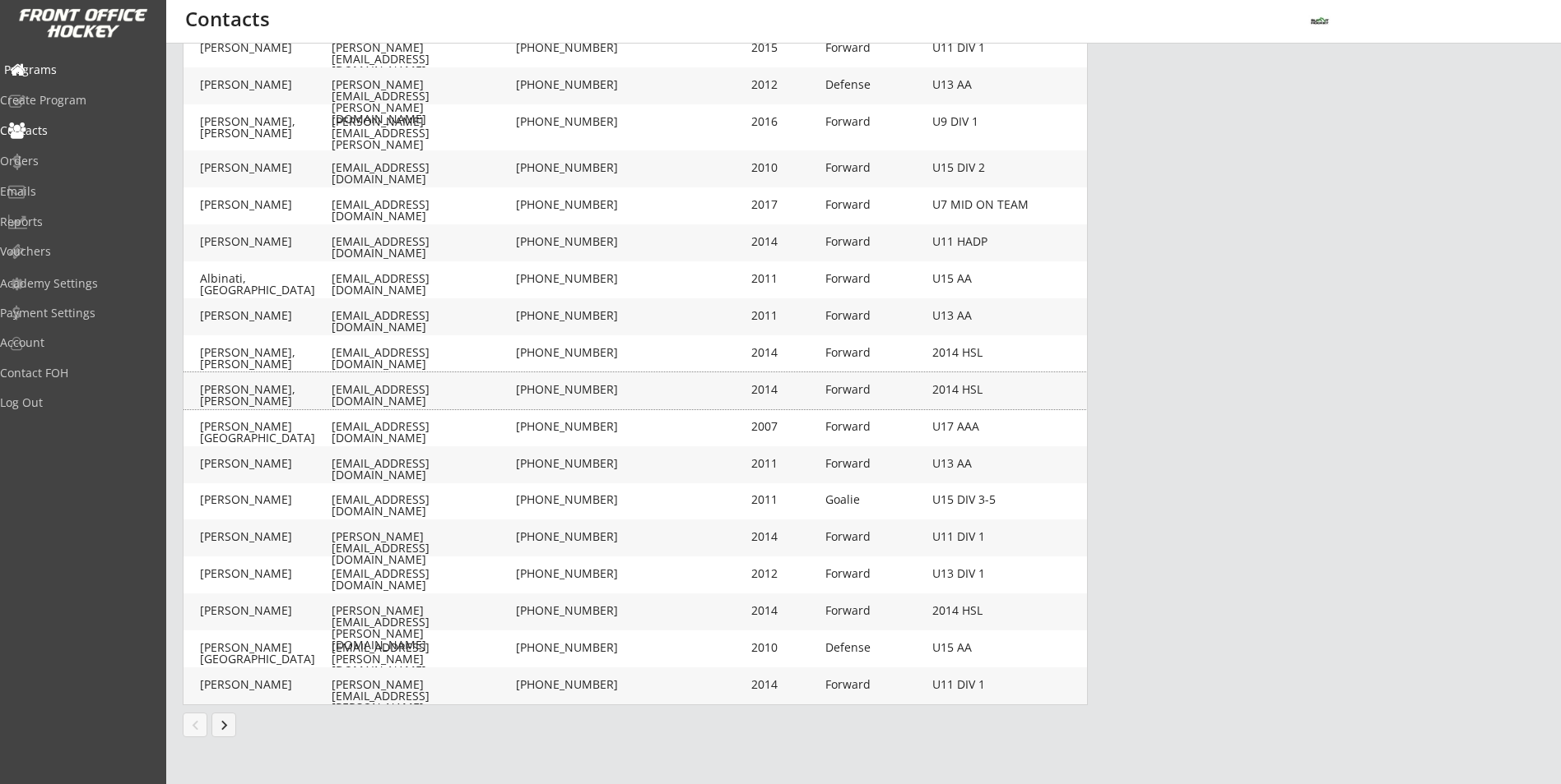
click at [96, 73] on div "Programs" at bounding box center [78, 70] width 148 height 12
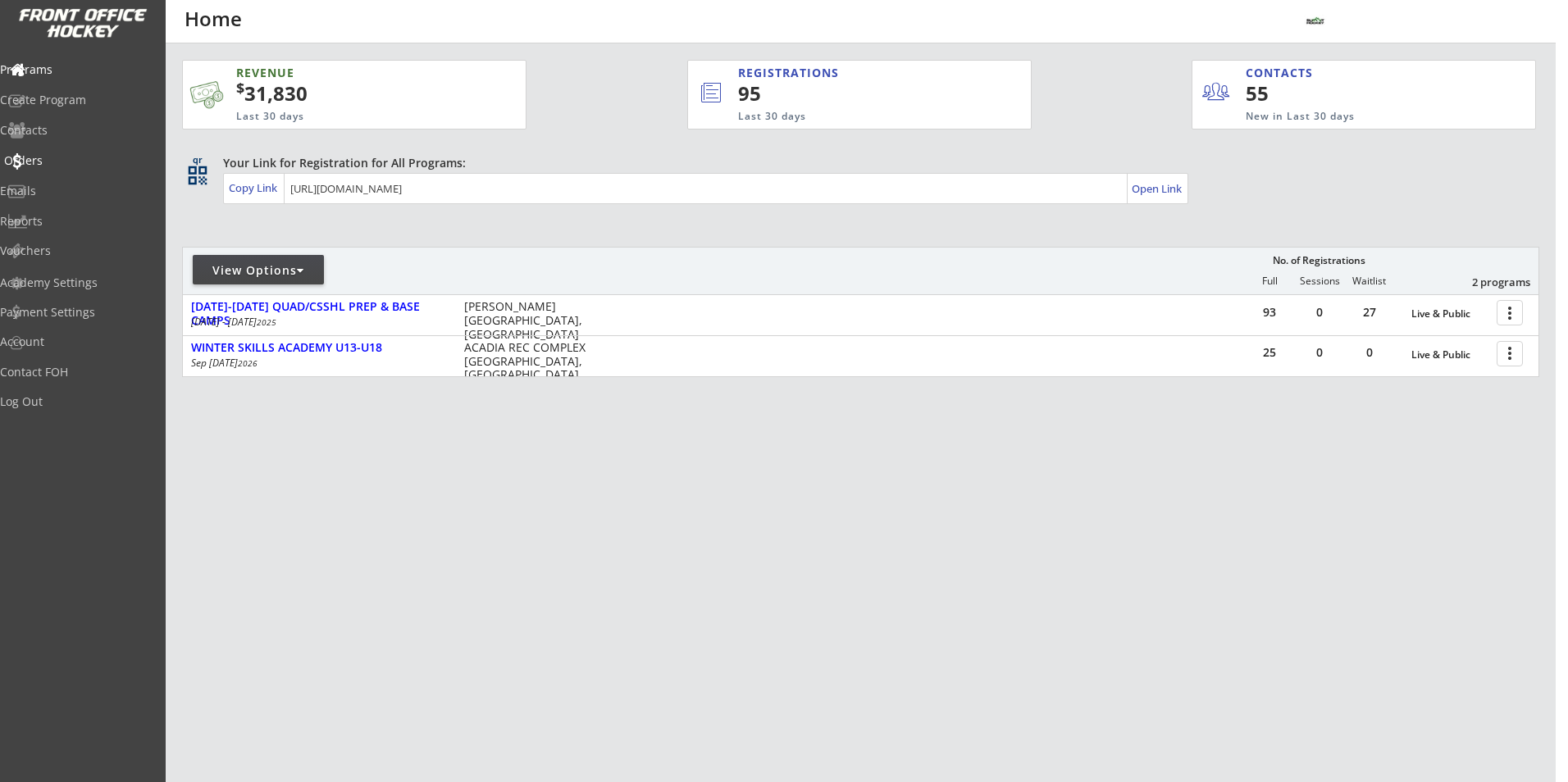
click at [64, 155] on div "Orders" at bounding box center [78, 161] width 148 height 12
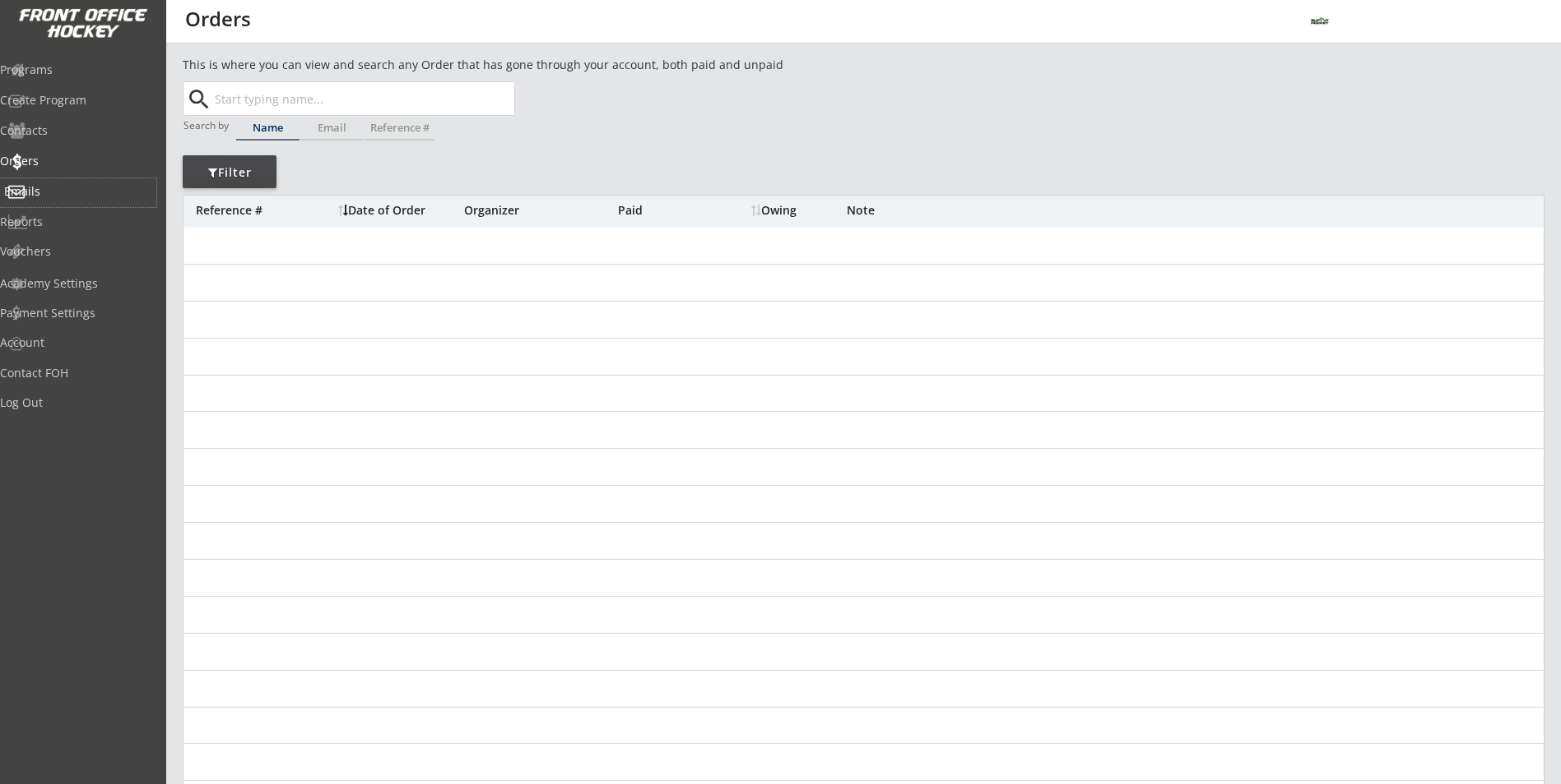
click at [62, 193] on div "Emails" at bounding box center [78, 192] width 148 height 12
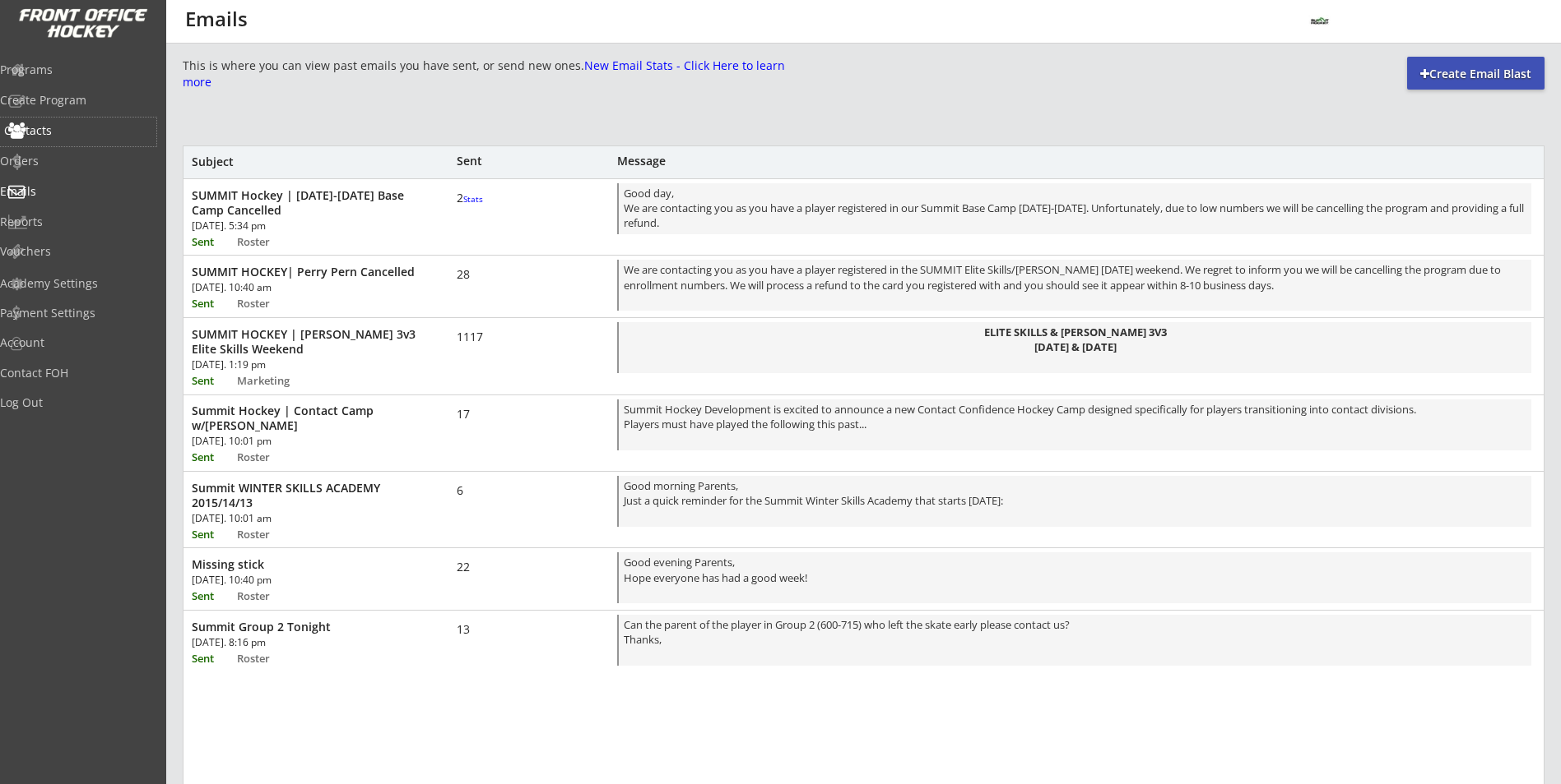
click at [66, 126] on div "Contacts" at bounding box center [78, 131] width 148 height 12
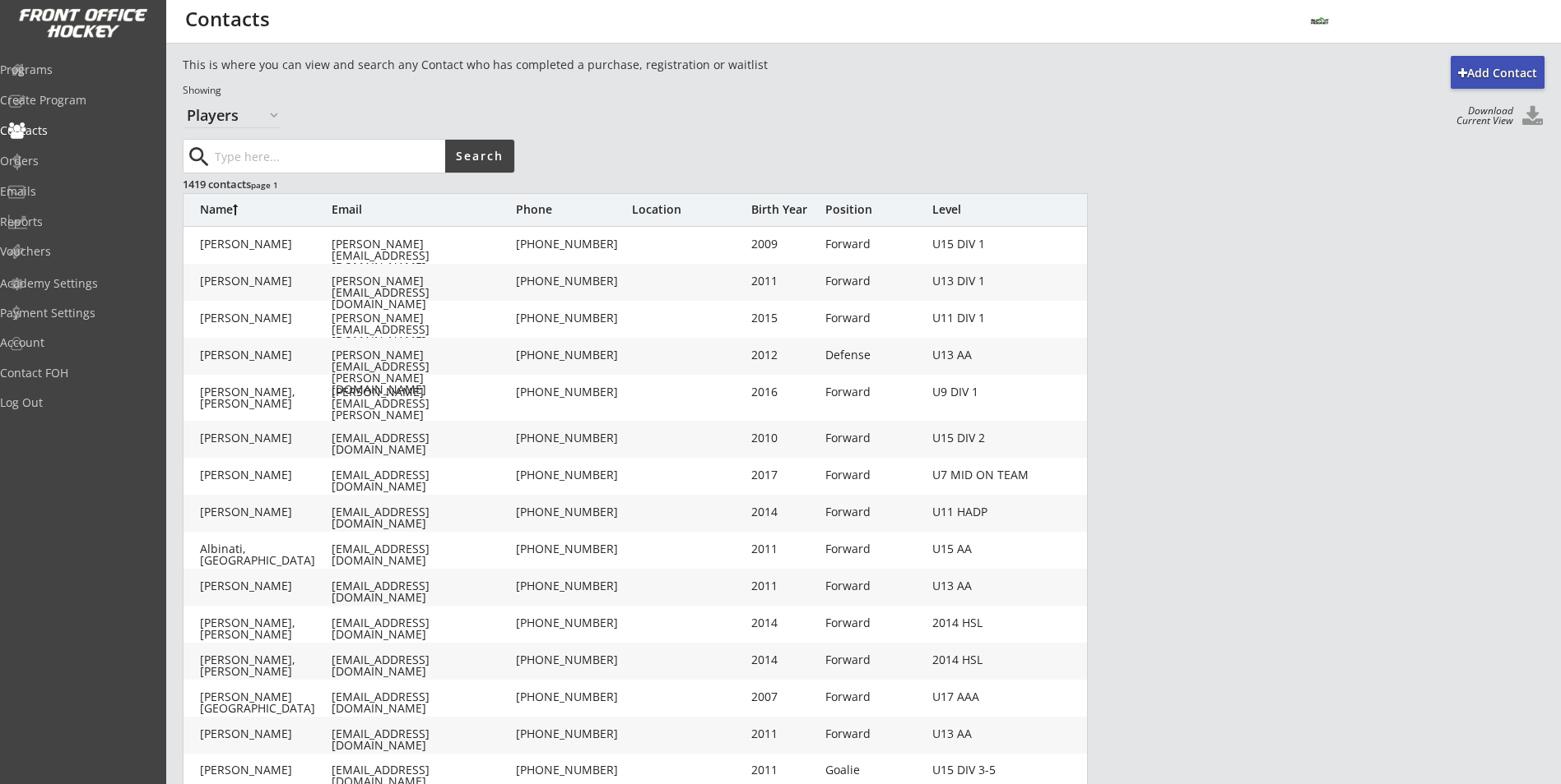
click at [1498, 91] on div "Add Contact This is where you can view and search any Contact who has completed…" at bounding box center [863, 541] width 1361 height 970
click at [1506, 76] on div "Add Contact" at bounding box center [1497, 73] width 94 height 17
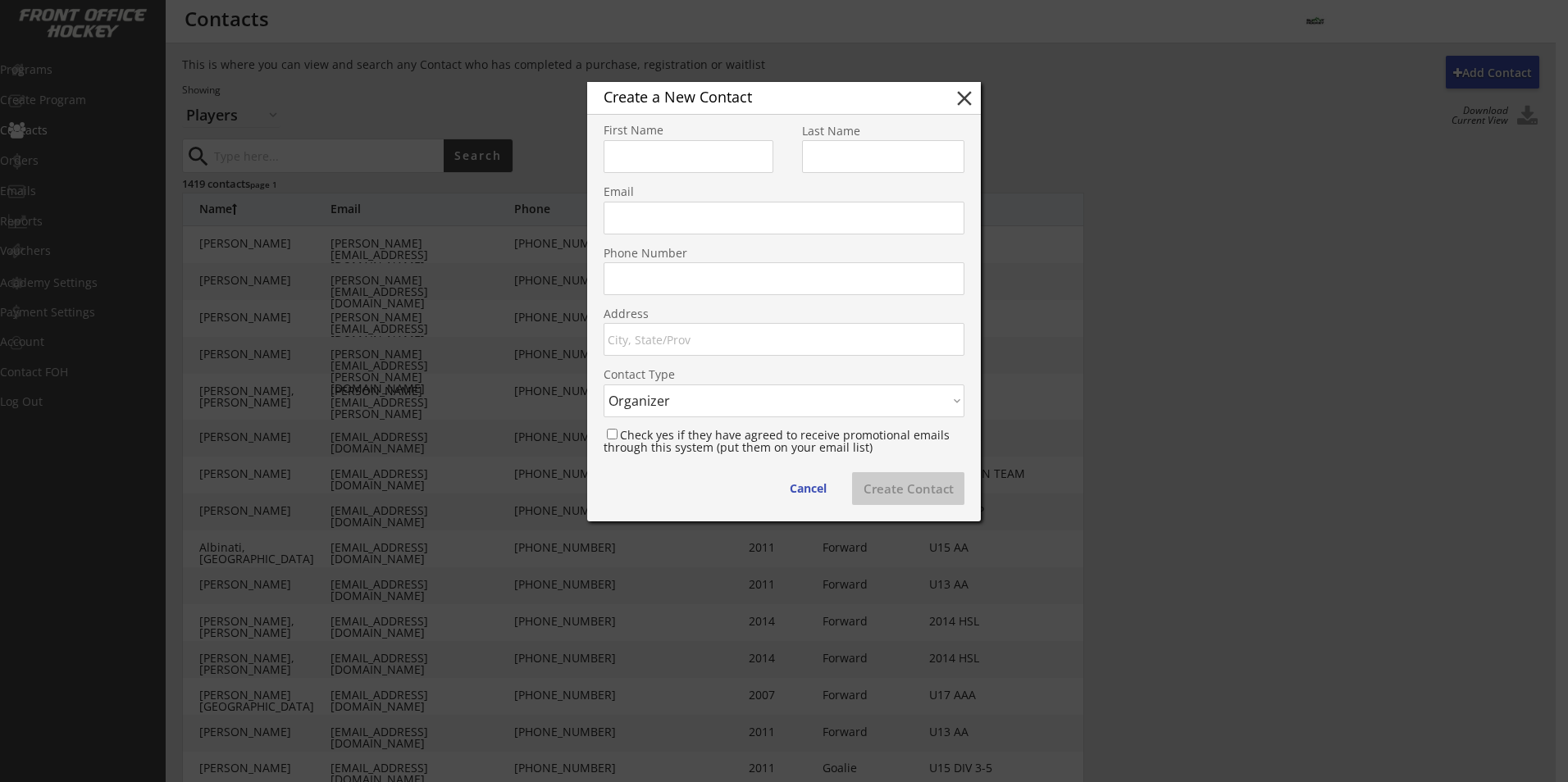
click at [951, 105] on div "Create a New Contact close" at bounding box center [784, 98] width 394 height 33
click at [953, 105] on button "close" at bounding box center [964, 98] width 25 height 25
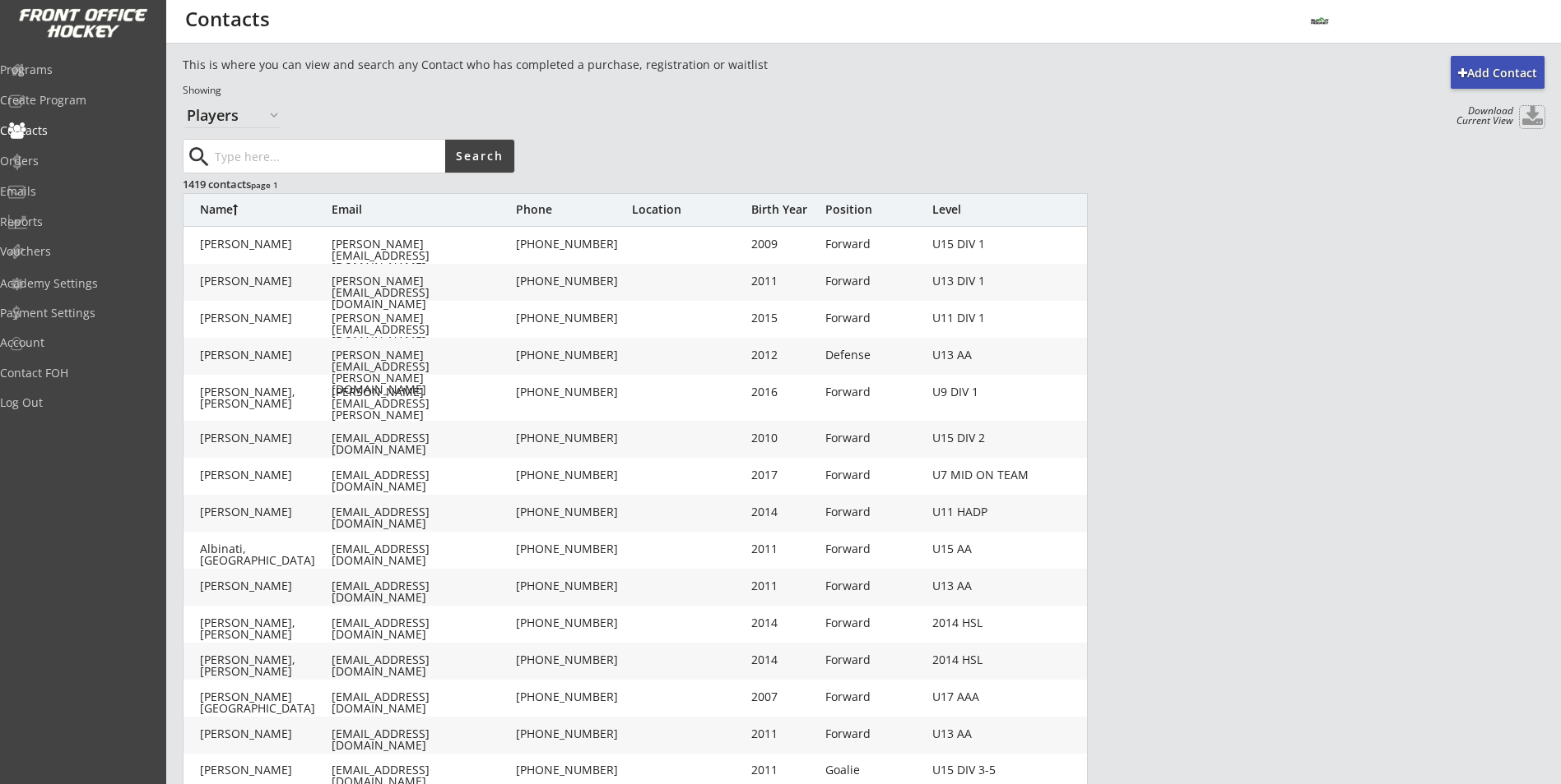
click at [1523, 114] on button at bounding box center [1531, 117] width 25 height 22
click at [81, 79] on div "Programs" at bounding box center [78, 70] width 156 height 29
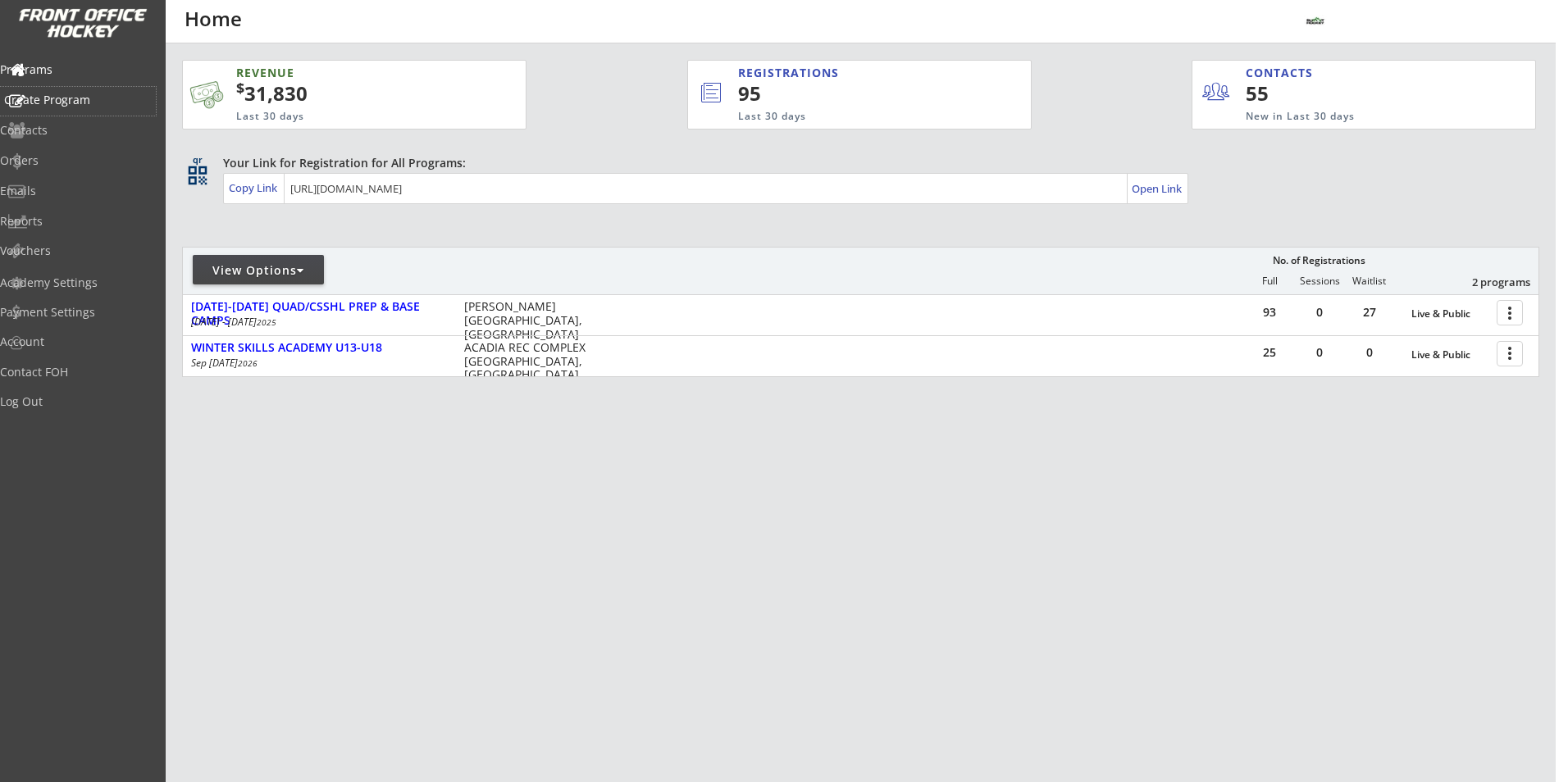
click at [77, 89] on div "Create Program" at bounding box center [78, 100] width 156 height 29
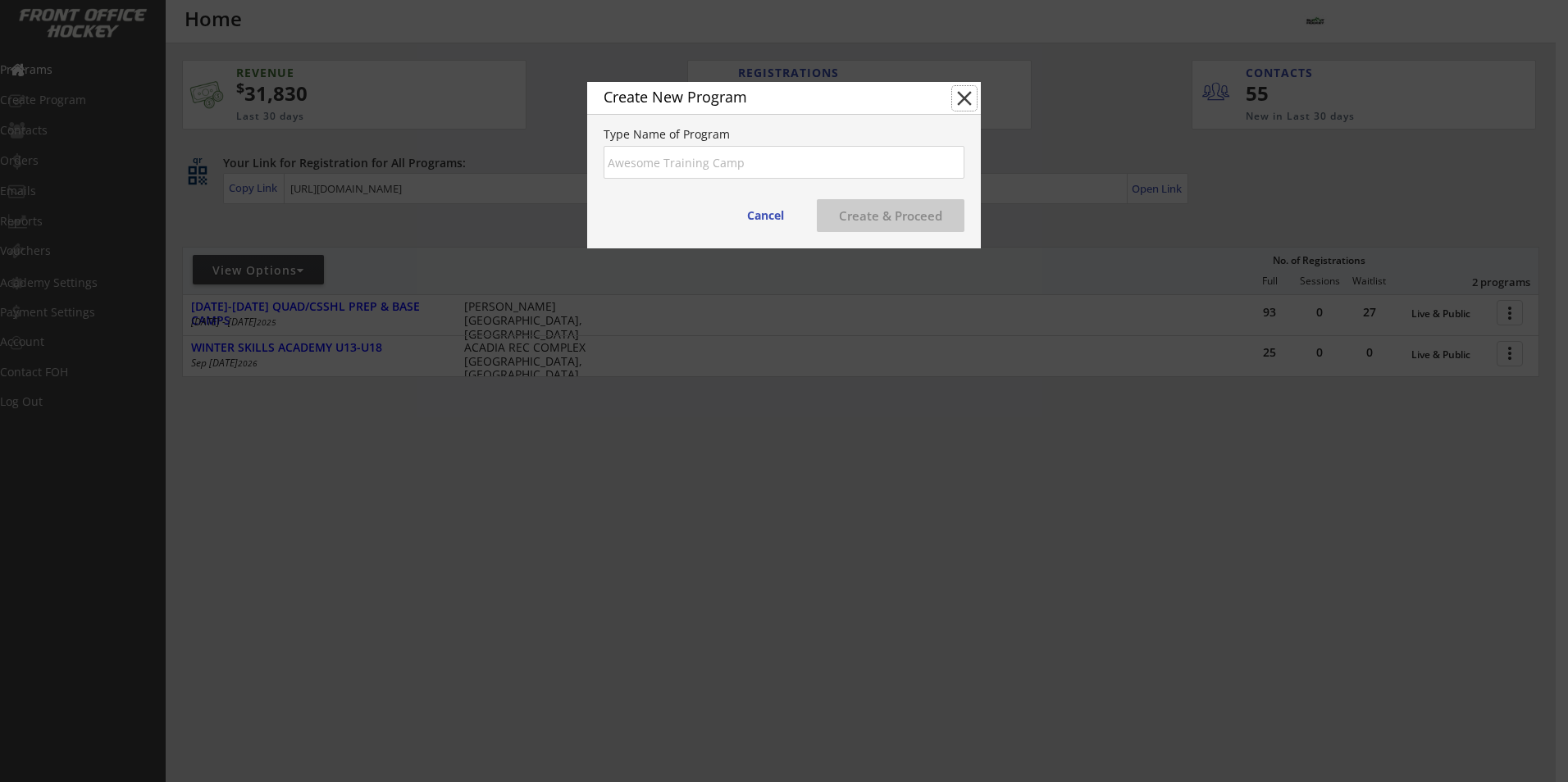
click at [969, 100] on button "close" at bounding box center [964, 98] width 25 height 25
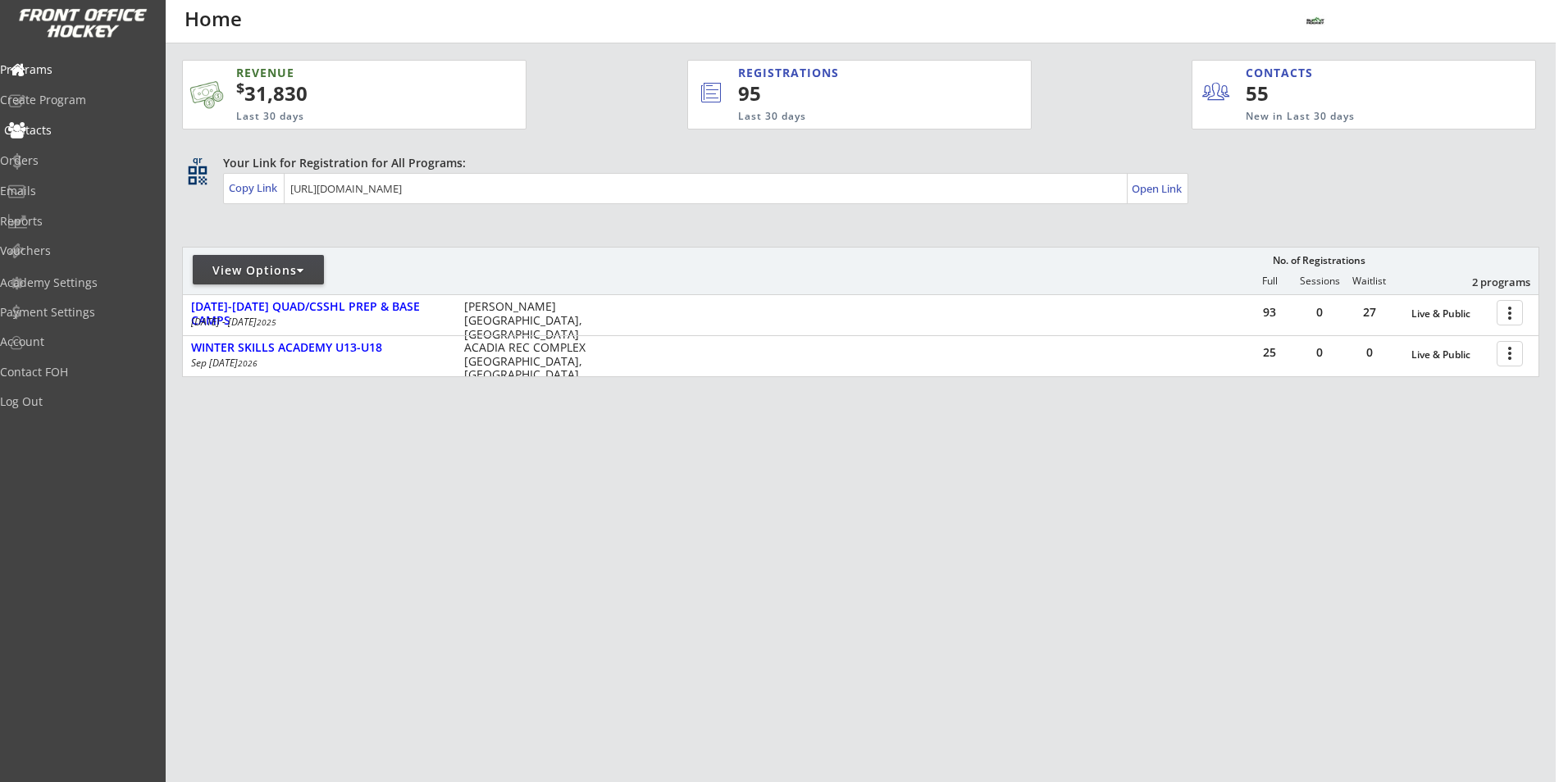
click at [67, 126] on div "Contacts" at bounding box center [78, 131] width 148 height 12
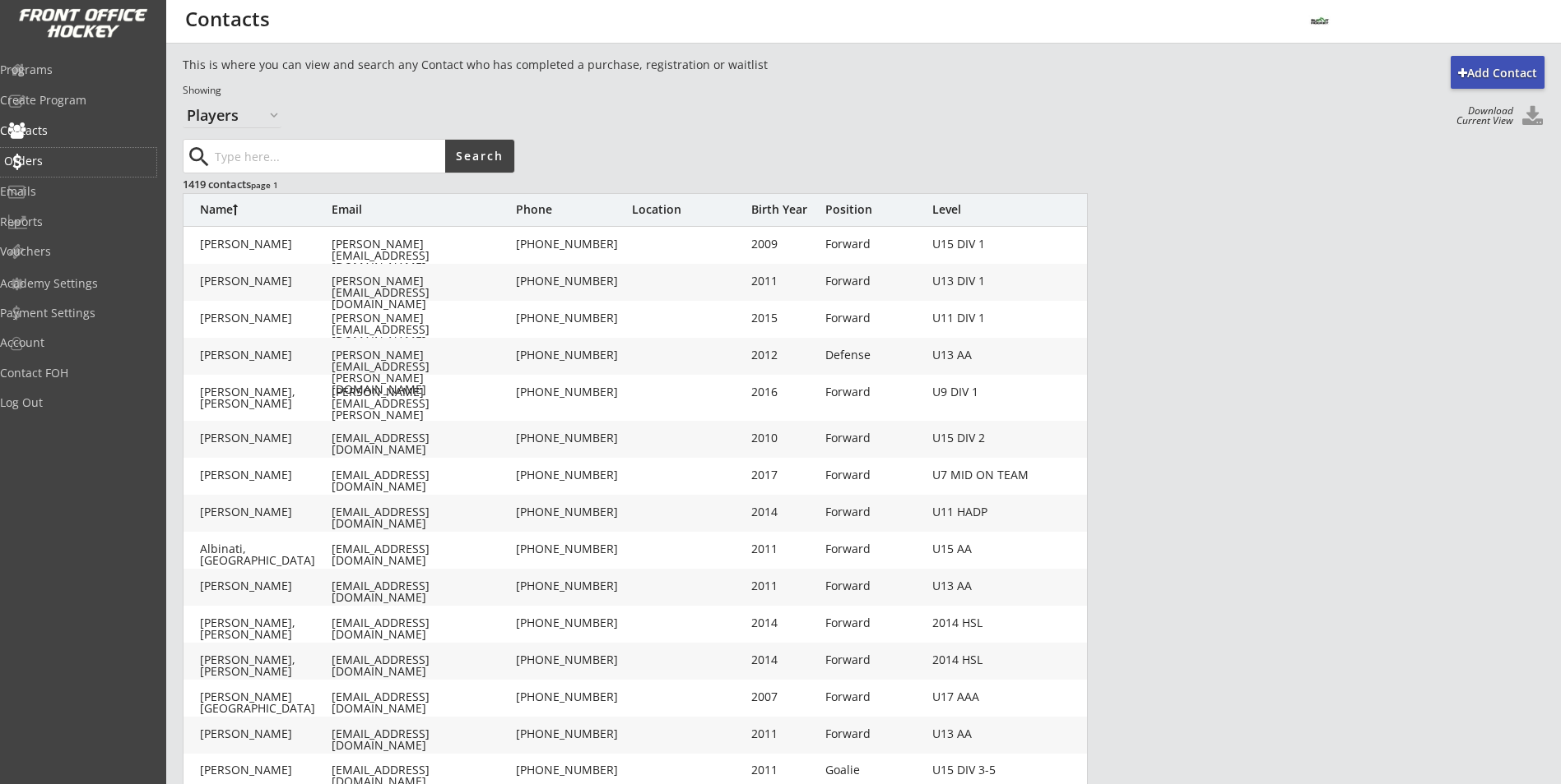
click at [28, 165] on div "Orders" at bounding box center [78, 161] width 148 height 12
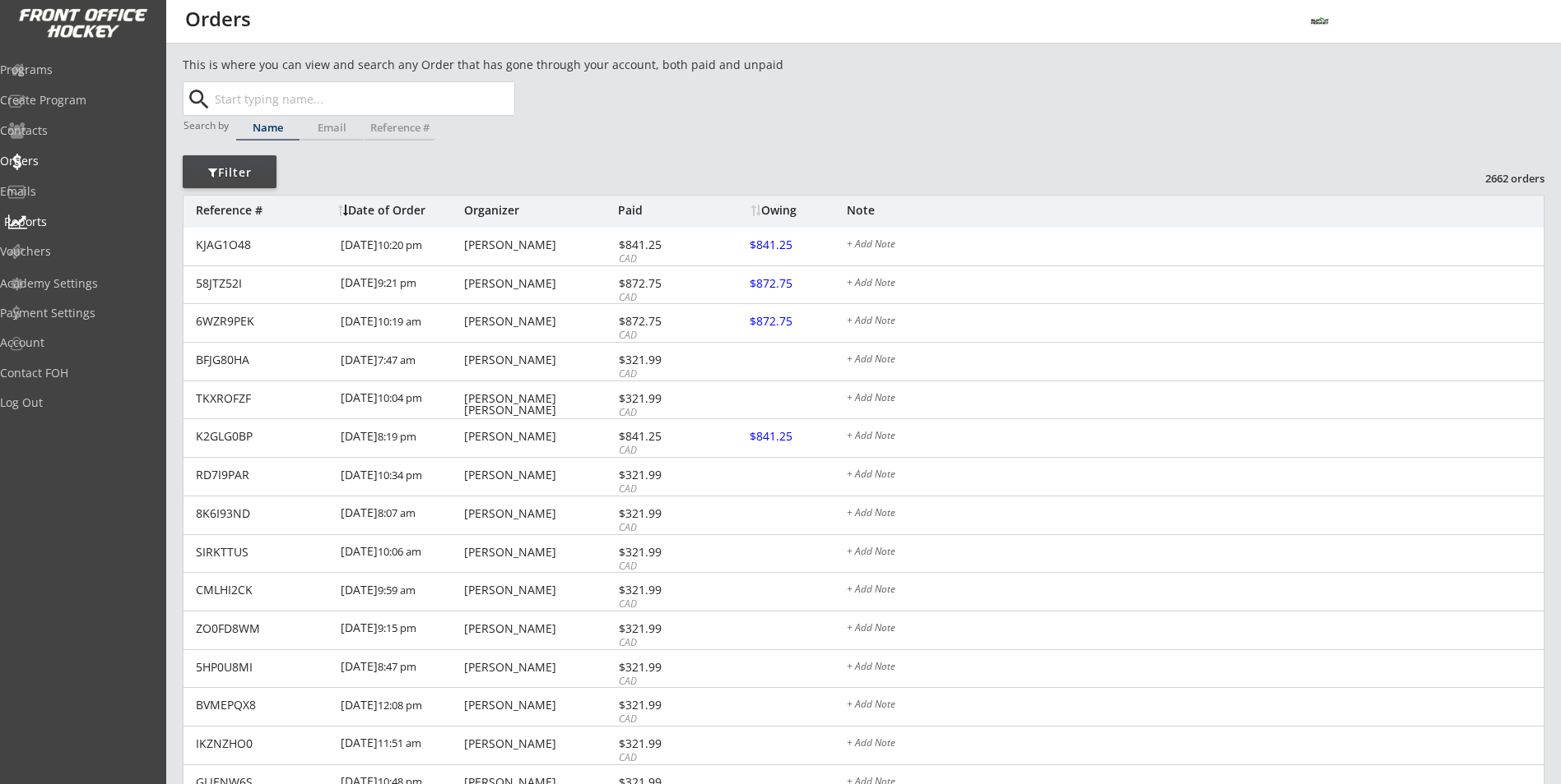
click at [64, 216] on div "Reports" at bounding box center [78, 222] width 148 height 12
